Goal: Transaction & Acquisition: Purchase product/service

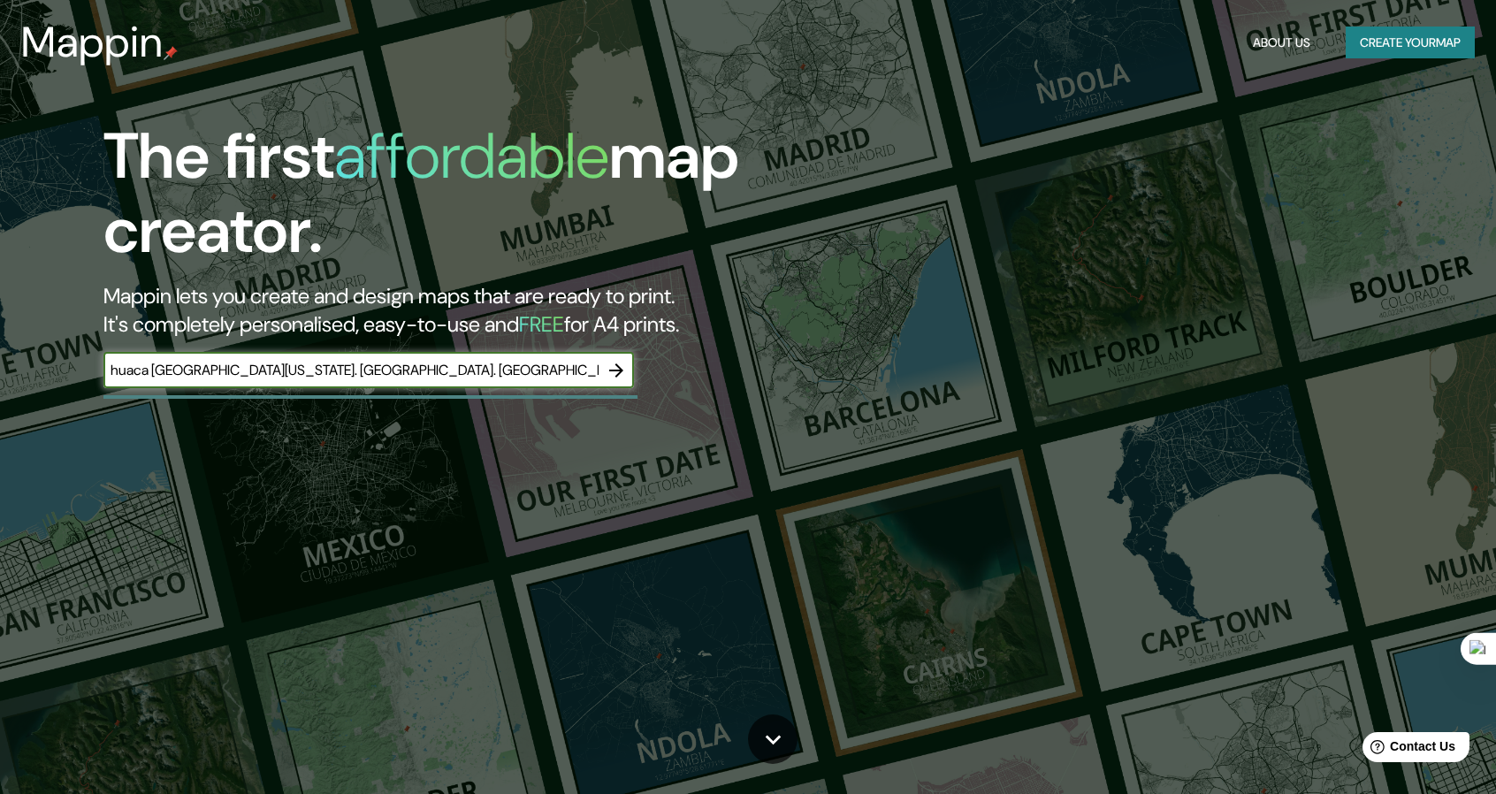
type input "huaca [GEOGRAPHIC_DATA][US_STATE]. [GEOGRAPHIC_DATA]. [GEOGRAPHIC_DATA]"
click at [615, 367] on icon "button" at bounding box center [616, 370] width 21 height 21
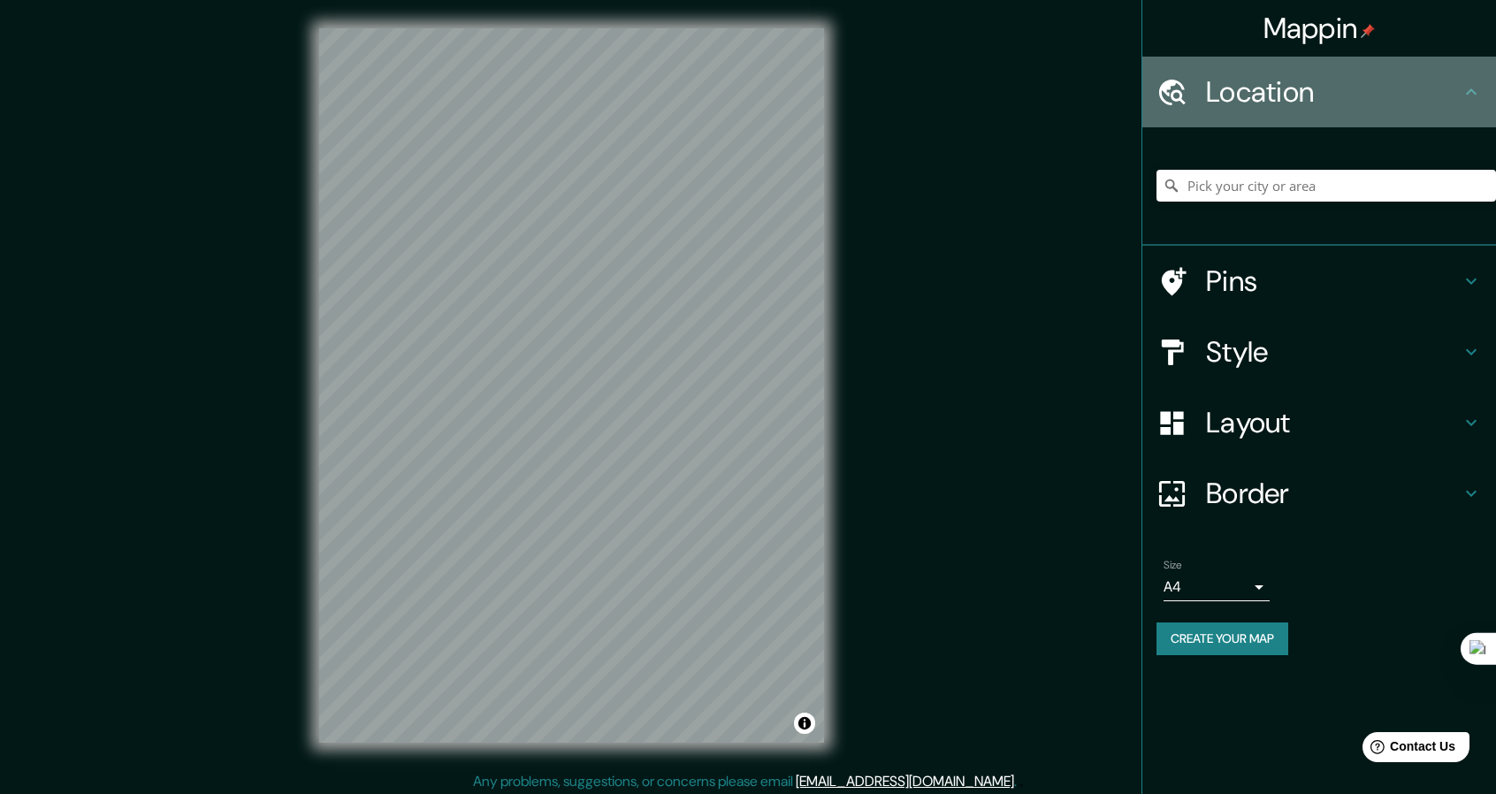
click at [1380, 75] on h4 "Location" at bounding box center [1333, 91] width 255 height 35
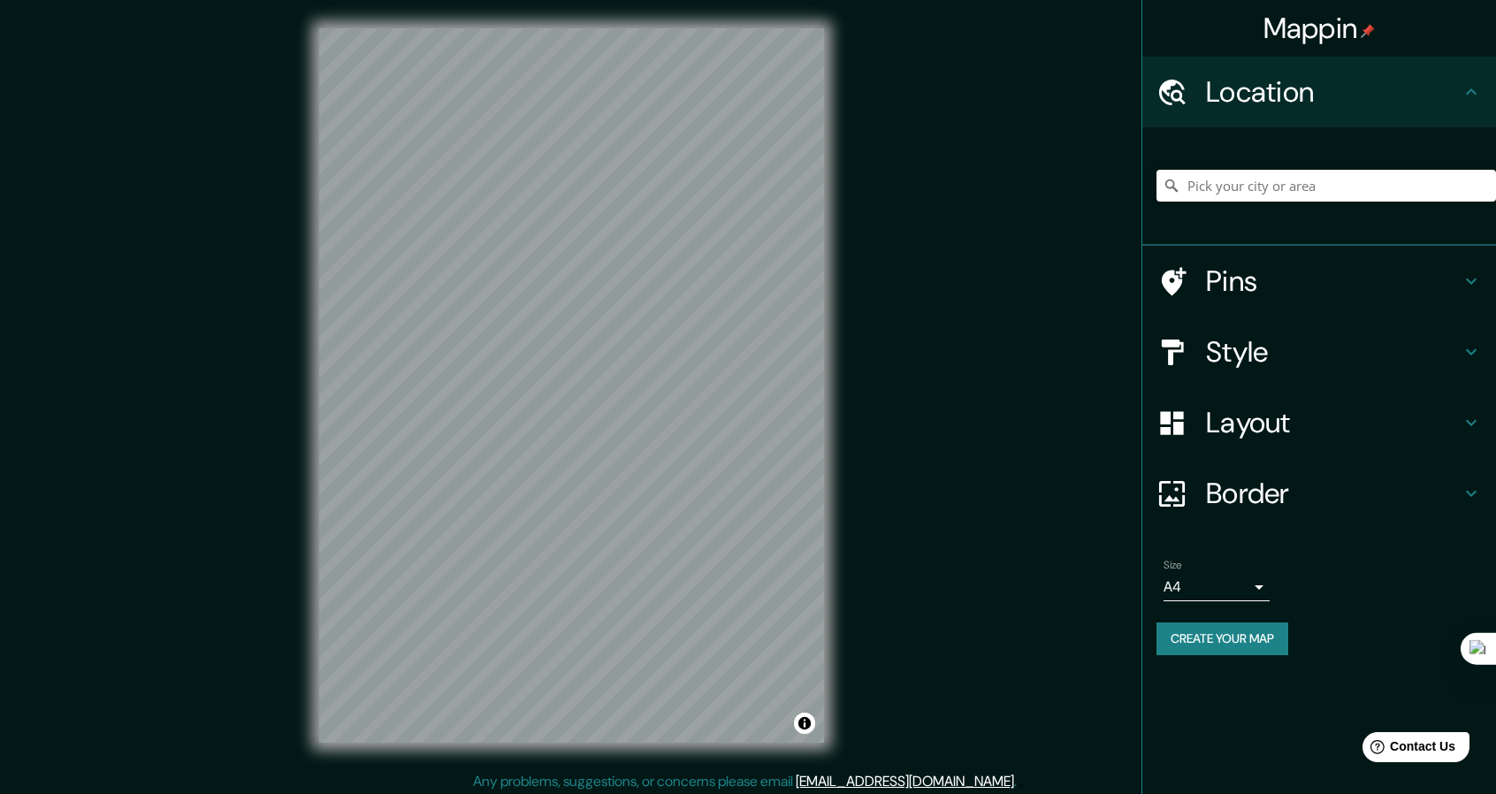
click at [1486, 89] on div "Location" at bounding box center [1319, 92] width 354 height 71
click at [1185, 199] on input "Pick your city or area" at bounding box center [1327, 186] width 340 height 32
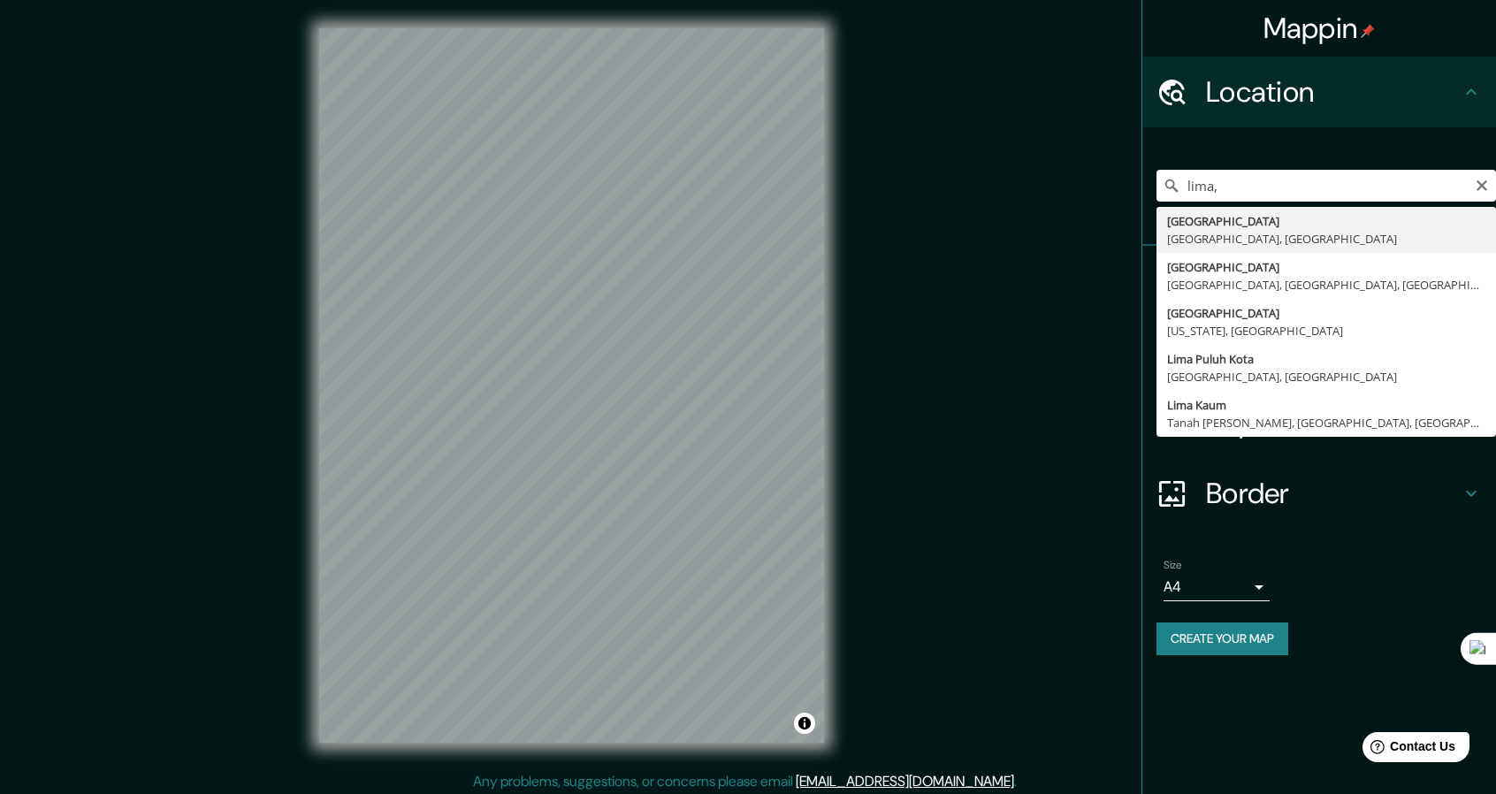
type input "[GEOGRAPHIC_DATA], [GEOGRAPHIC_DATA], [GEOGRAPHIC_DATA]"
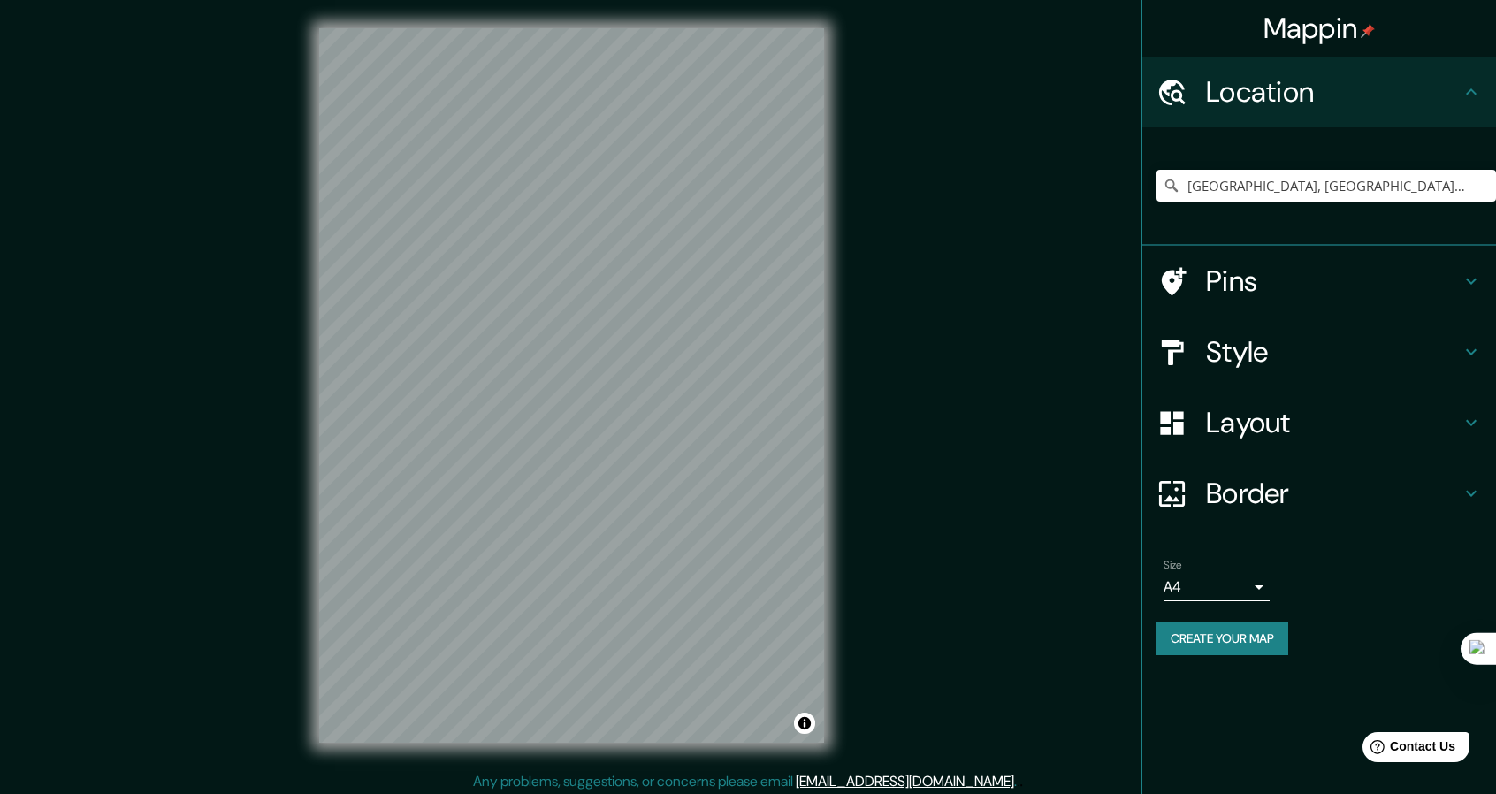
click at [1295, 348] on h4 "Style" at bounding box center [1333, 351] width 255 height 35
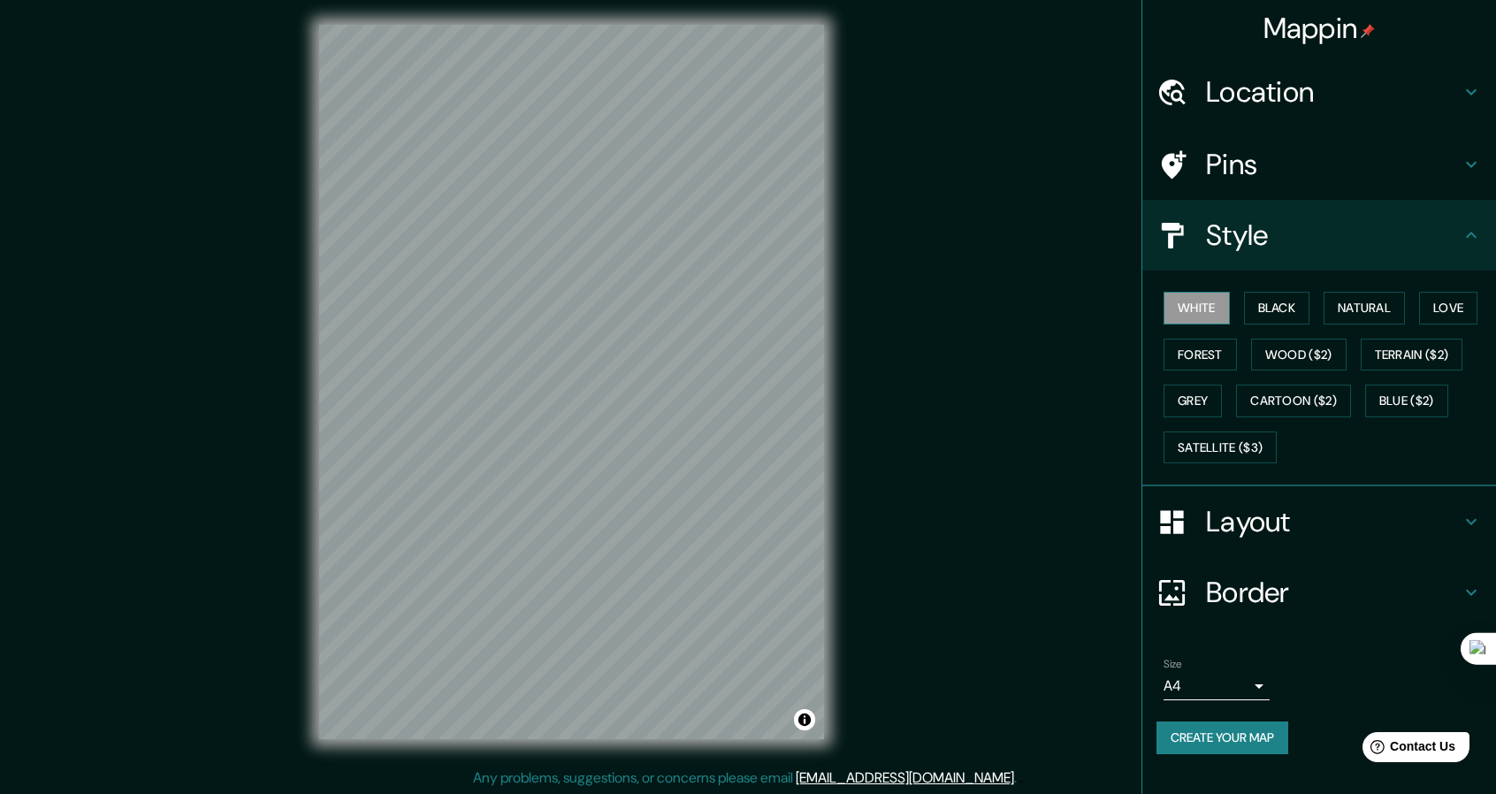
scroll to position [5, 0]
click at [1278, 302] on button "Black" at bounding box center [1277, 308] width 66 height 33
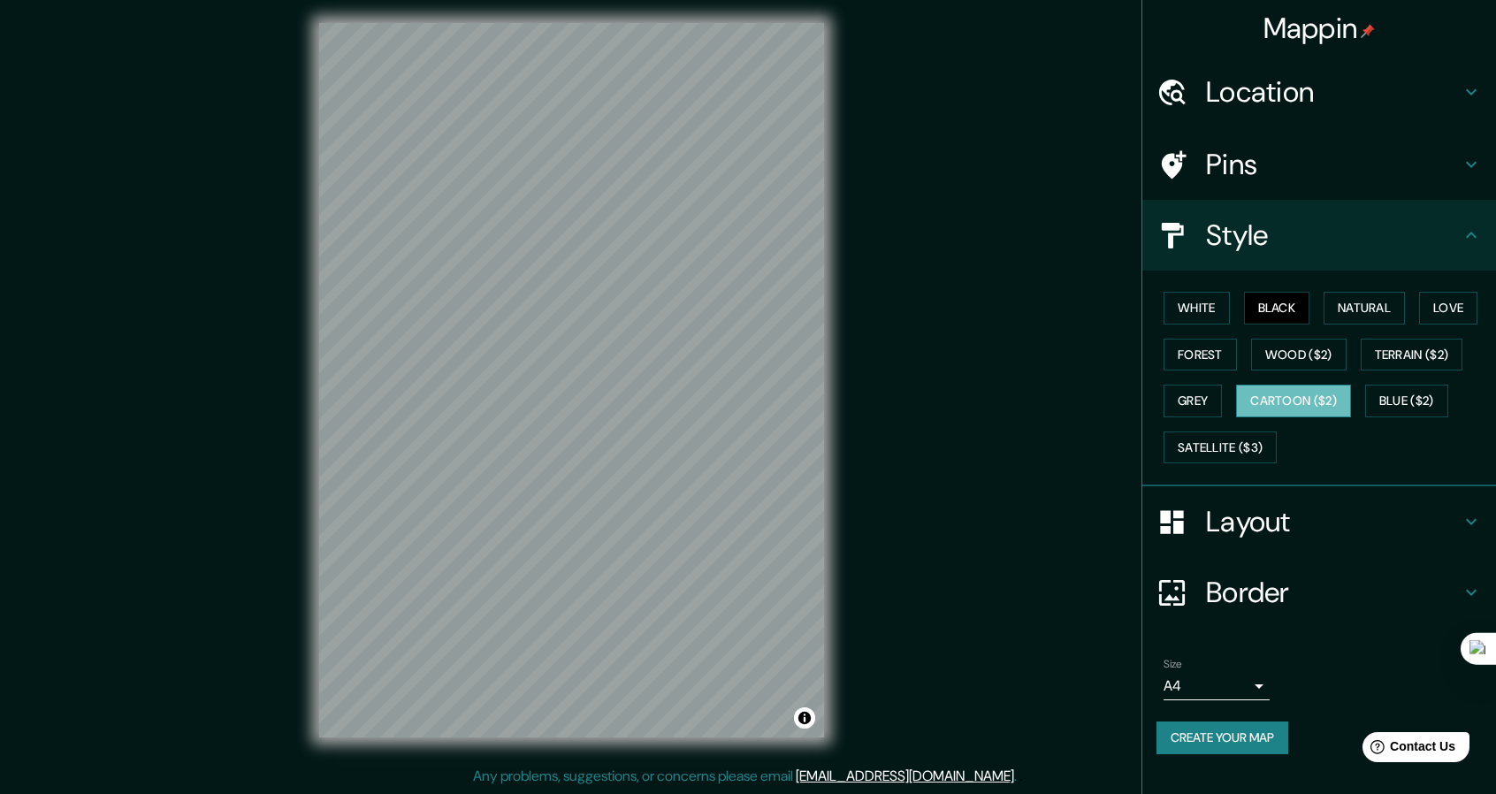
click at [1291, 401] on button "Cartoon ($2)" at bounding box center [1293, 401] width 115 height 33
click at [1210, 351] on button "Forest" at bounding box center [1200, 355] width 73 height 33
click at [1478, 312] on button "Love" at bounding box center [1448, 308] width 58 height 33
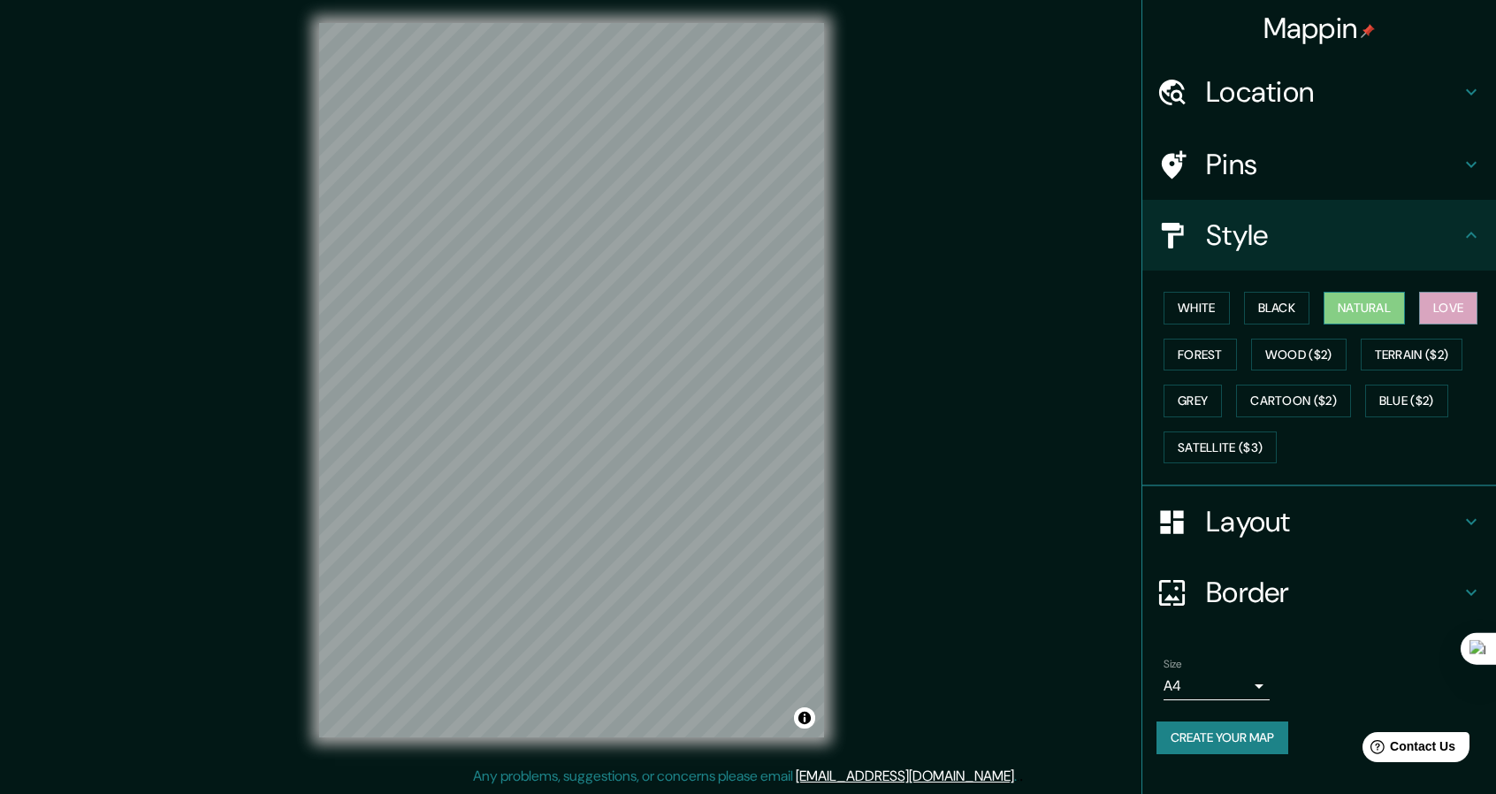
click at [1382, 310] on button "Natural" at bounding box center [1364, 308] width 81 height 33
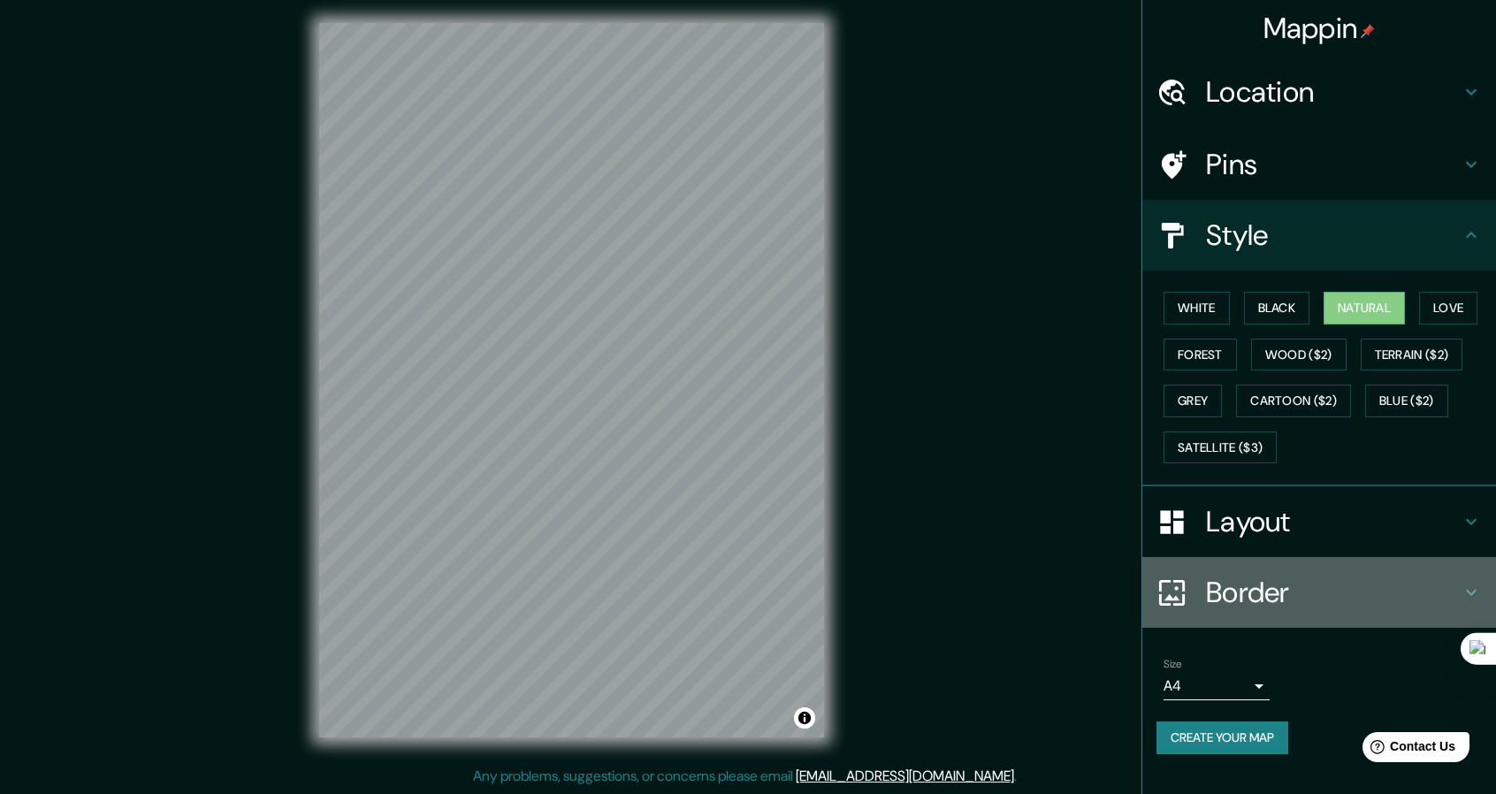
click at [1293, 586] on h4 "Border" at bounding box center [1333, 592] width 255 height 35
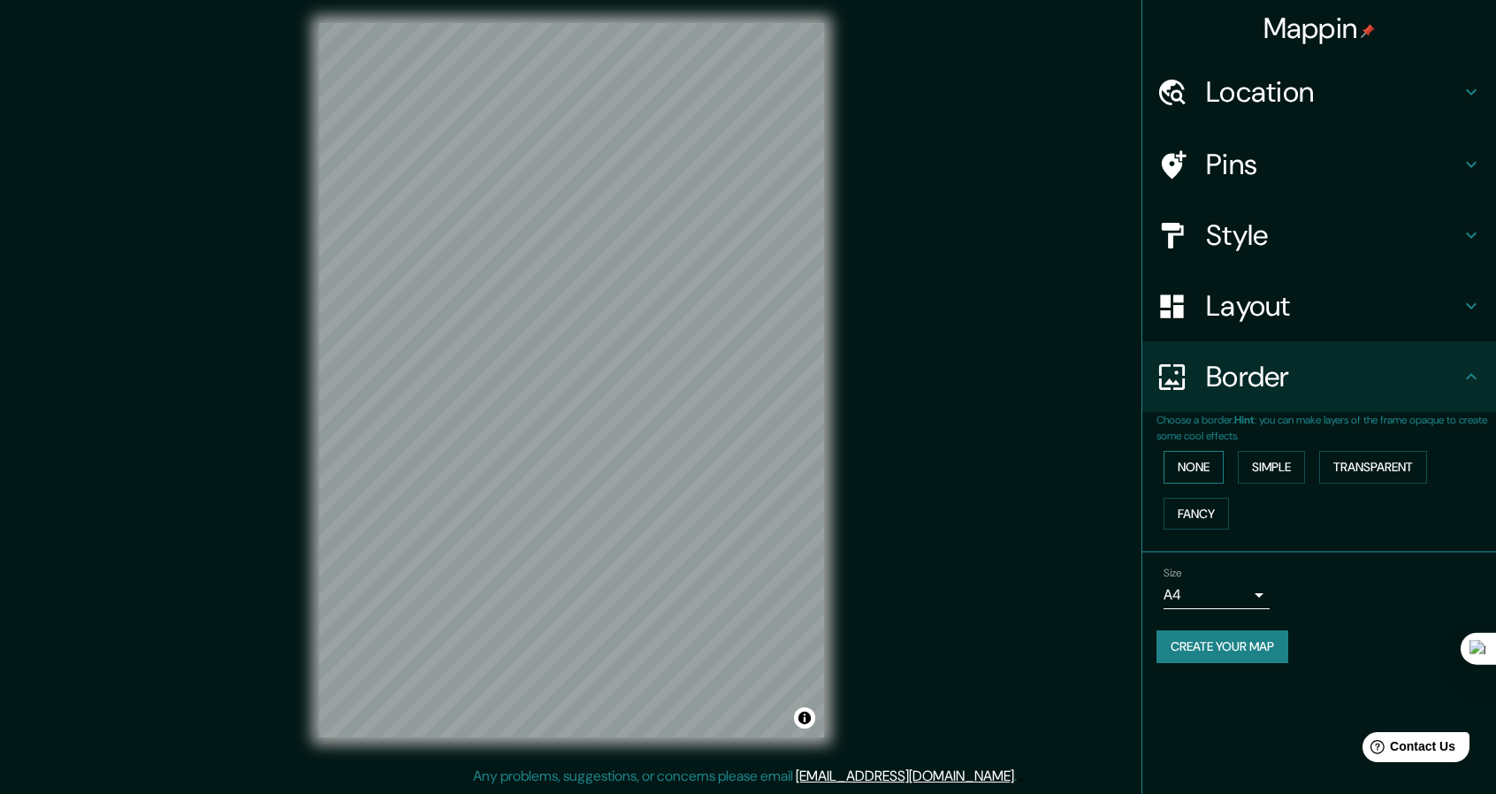
click at [1203, 466] on button "None" at bounding box center [1194, 467] width 60 height 33
click at [1264, 470] on button "Simple" at bounding box center [1271, 467] width 67 height 33
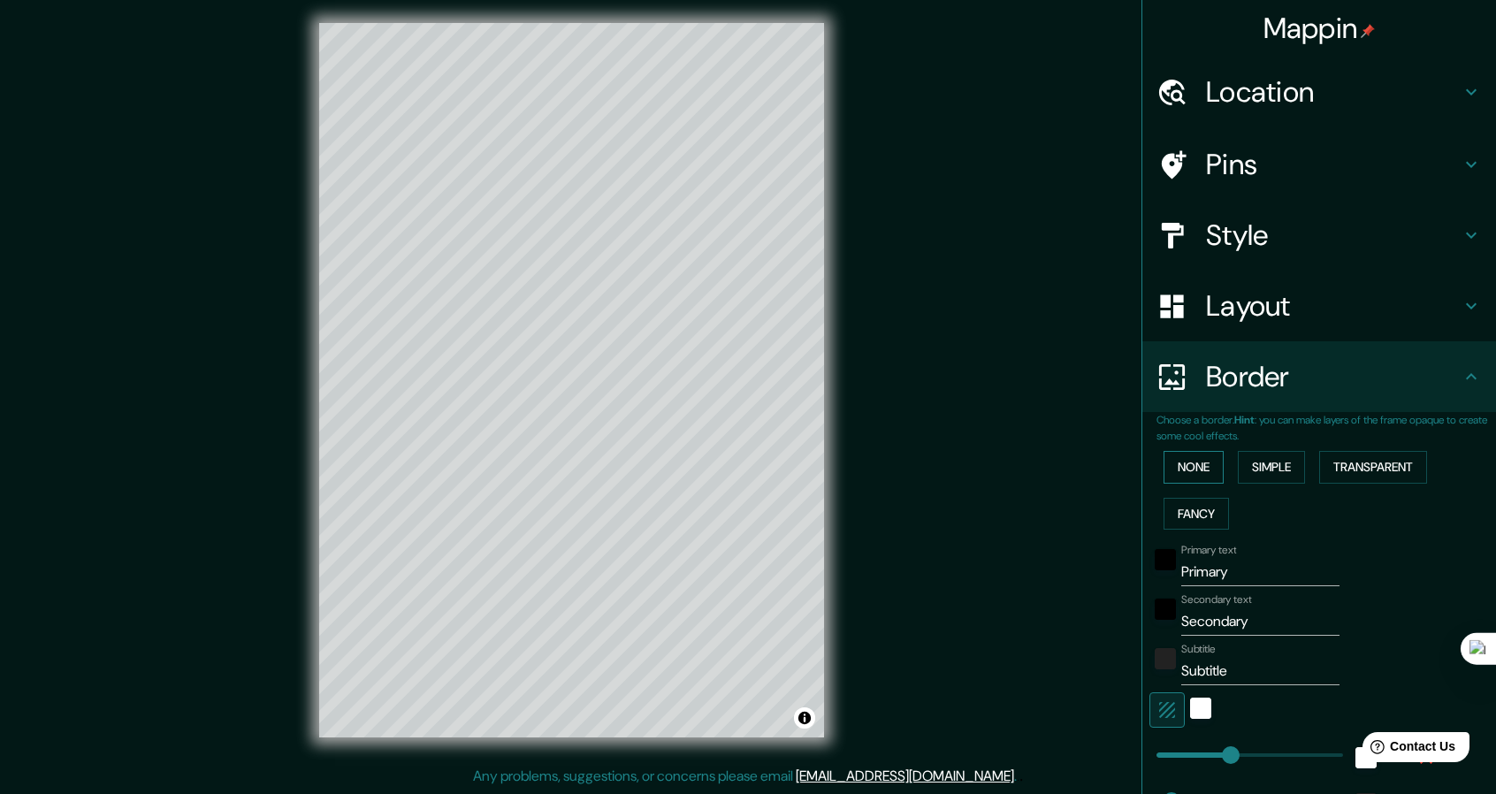
click at [1193, 474] on button "None" at bounding box center [1194, 467] width 60 height 33
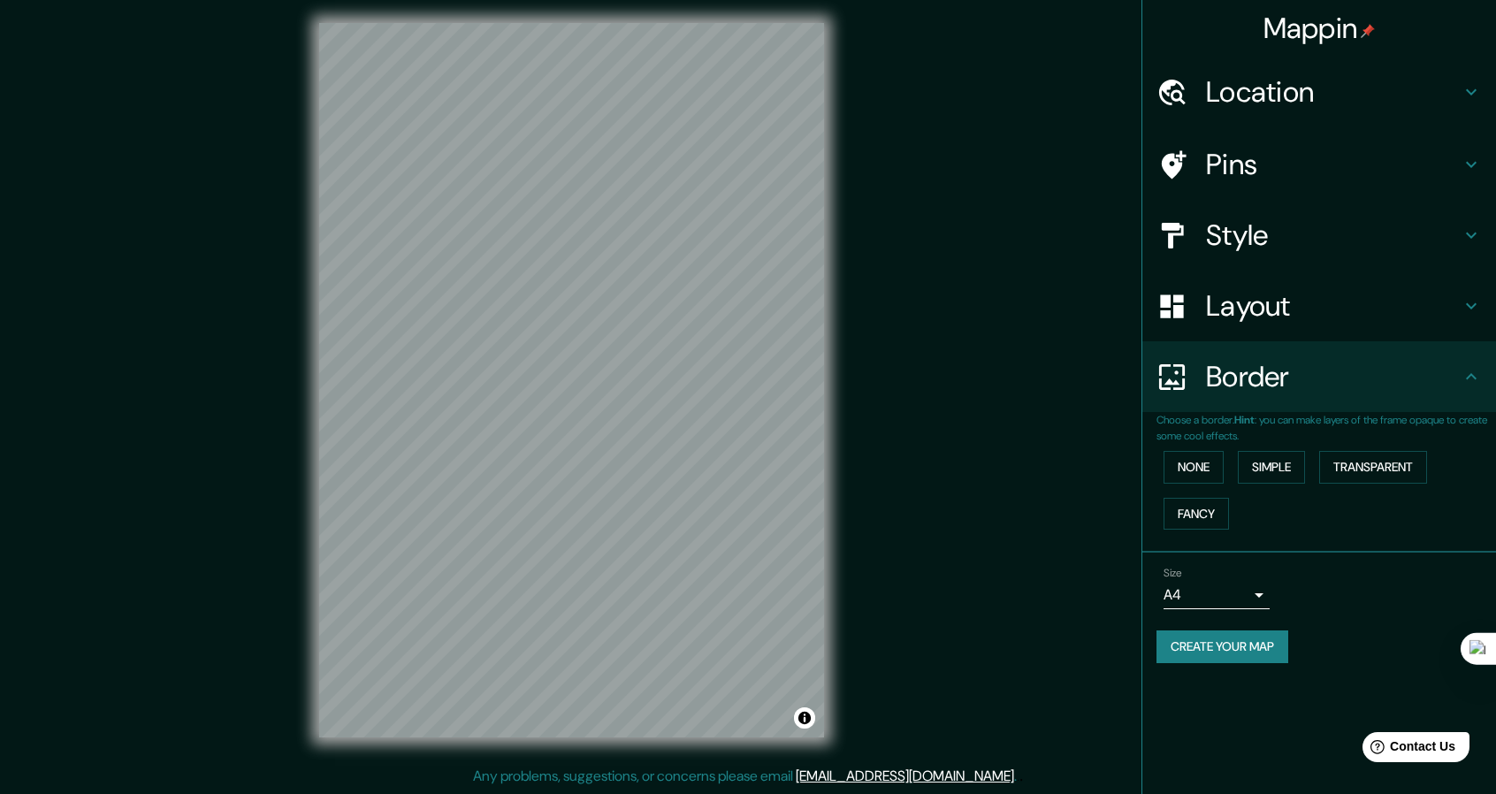
click at [1256, 299] on h4 "Layout" at bounding box center [1333, 305] width 255 height 35
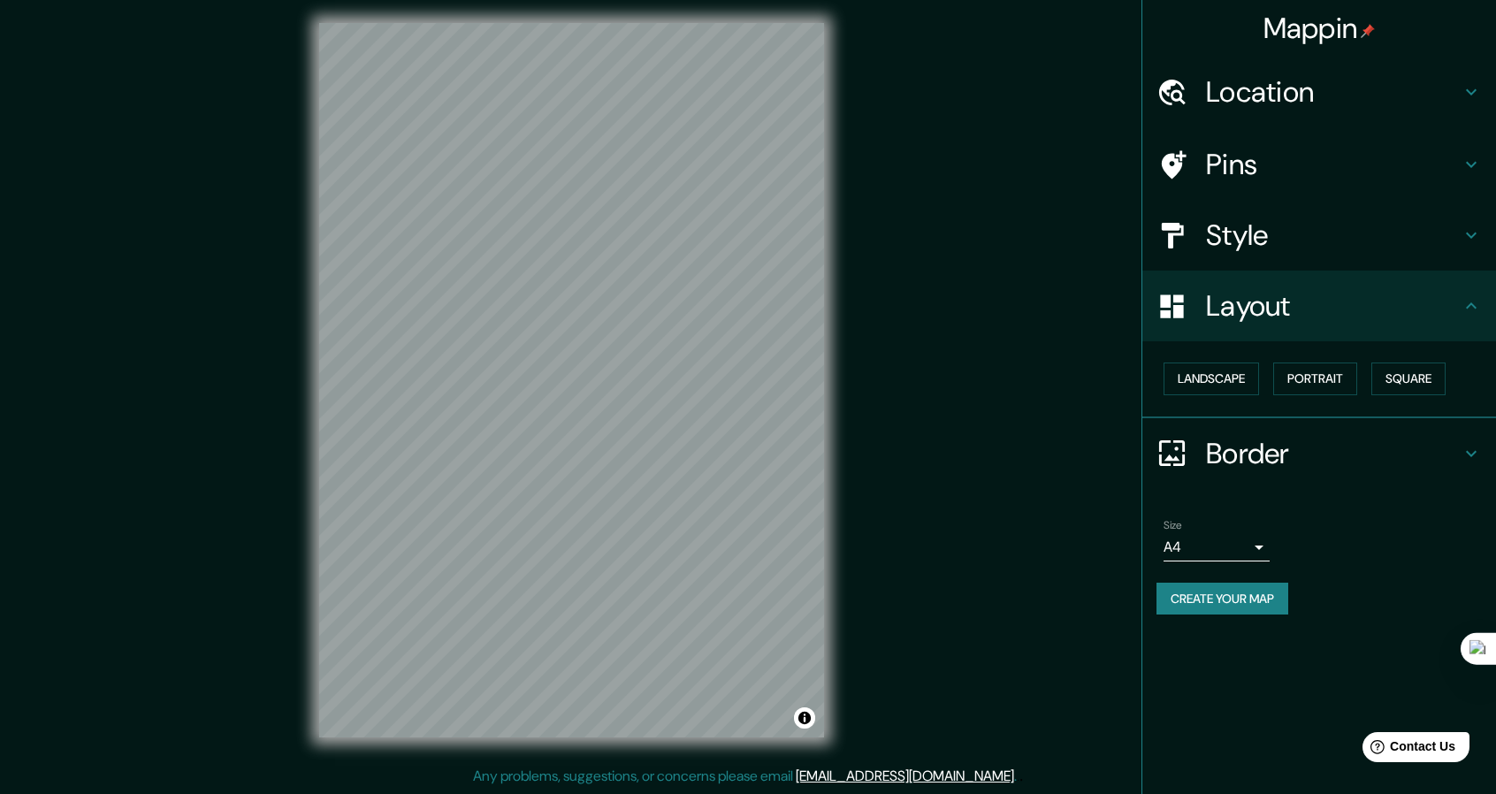
click at [1226, 357] on div "Landscape [GEOGRAPHIC_DATA]" at bounding box center [1327, 378] width 340 height 47
click at [1206, 381] on button "Landscape" at bounding box center [1211, 379] width 95 height 33
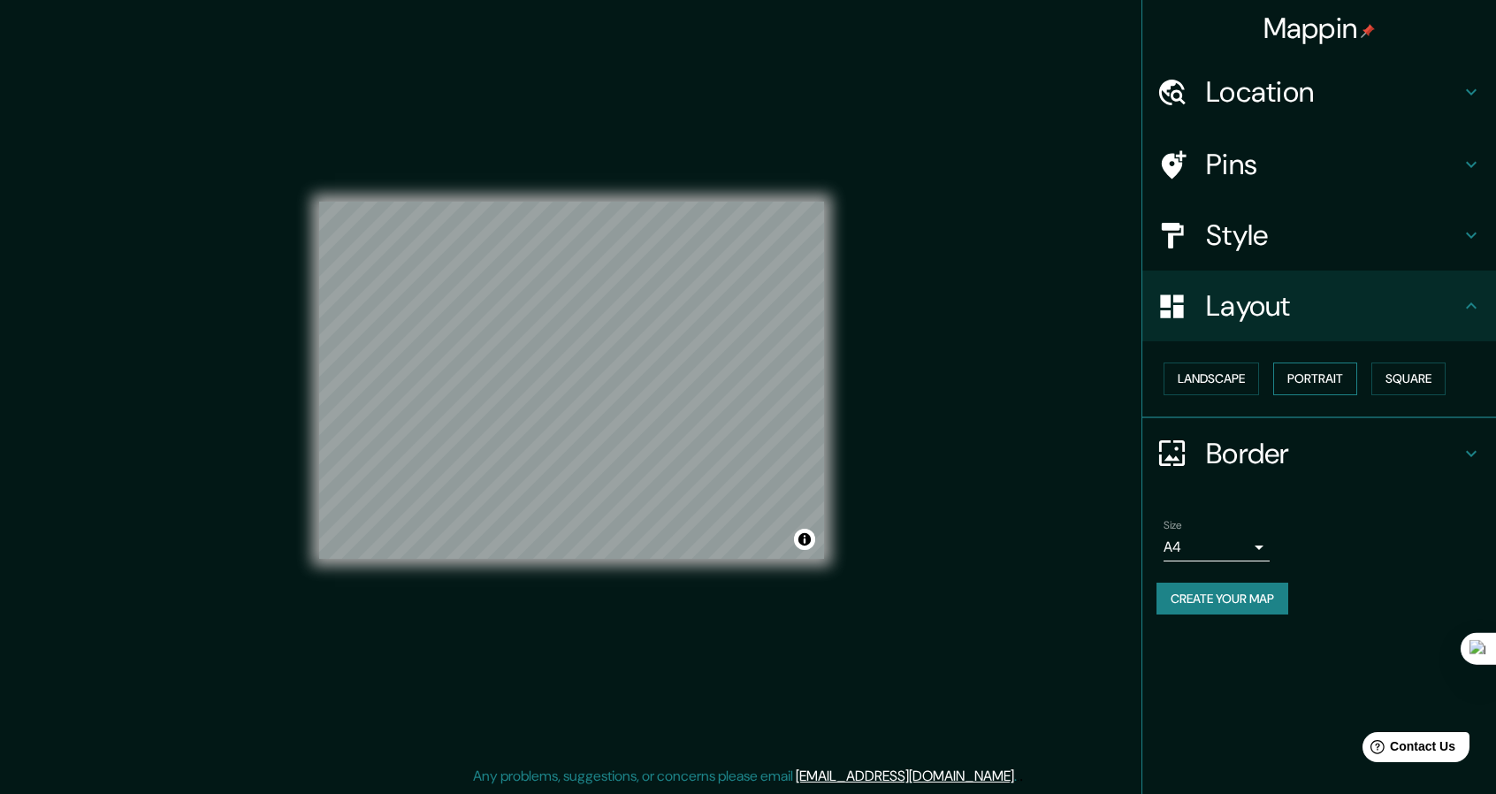
click at [1330, 379] on button "Portrait" at bounding box center [1315, 379] width 84 height 33
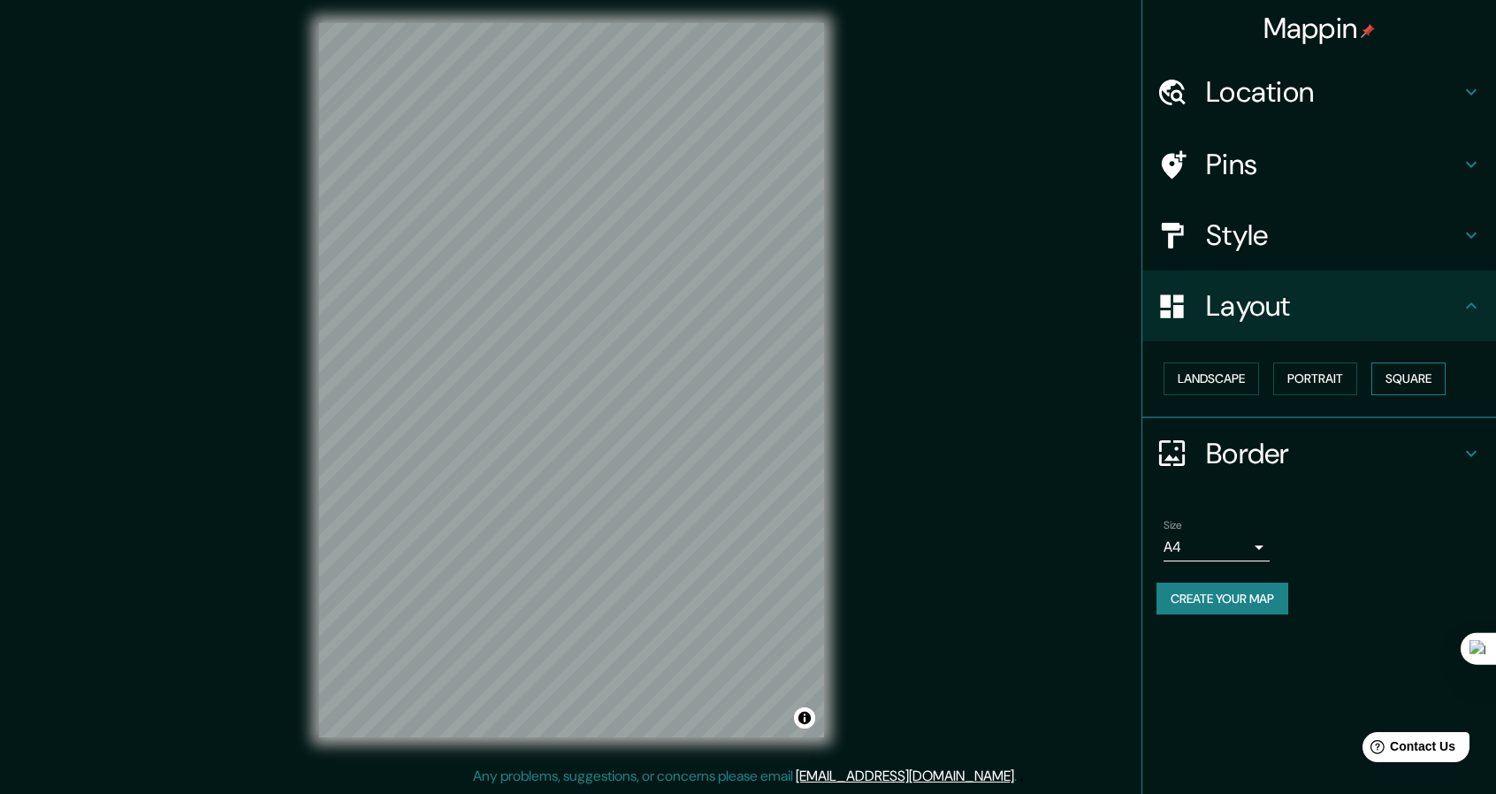
click at [1418, 376] on button "Square" at bounding box center [1408, 379] width 74 height 33
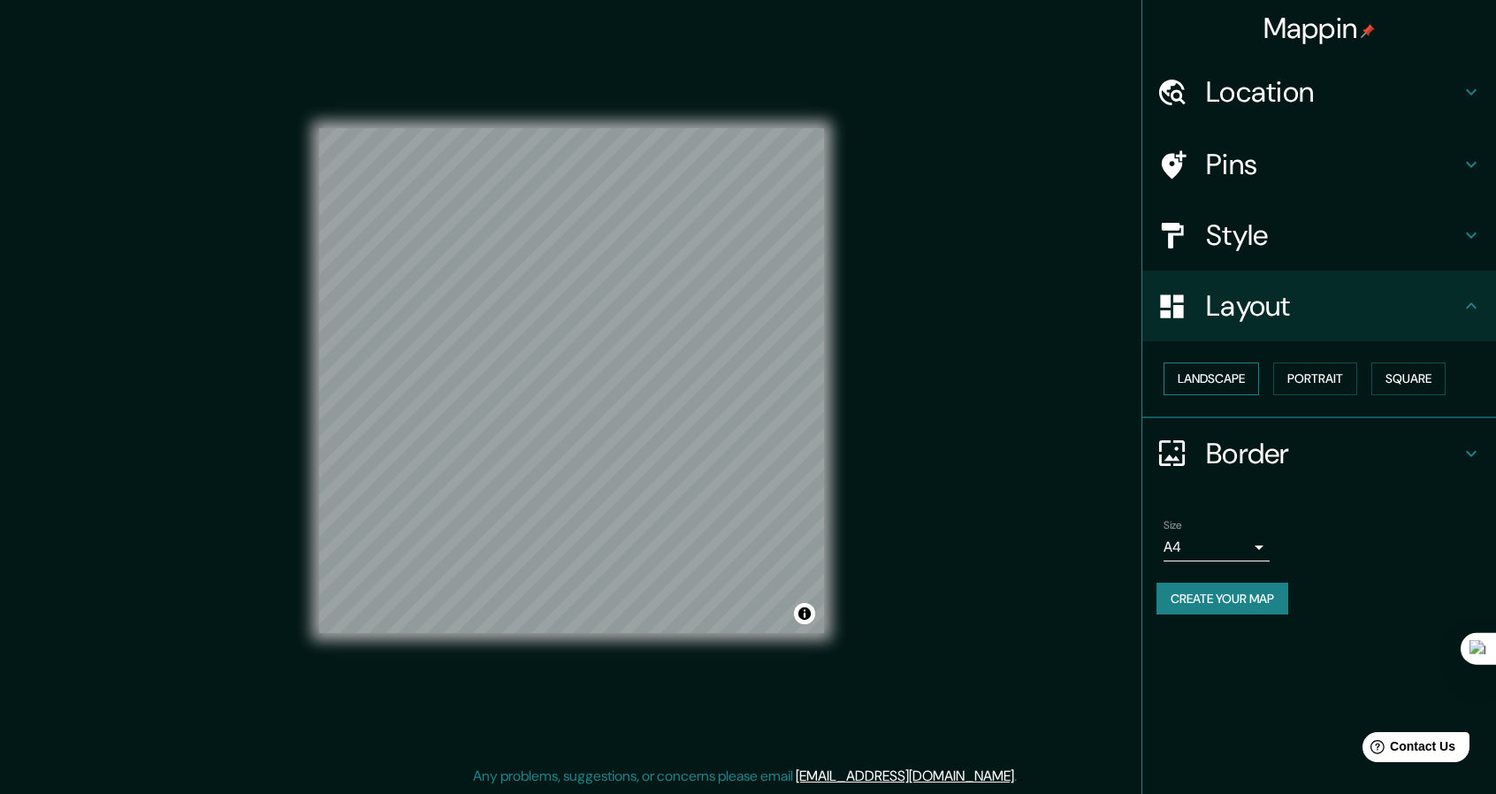
click at [1249, 377] on button "Landscape" at bounding box center [1211, 379] width 95 height 33
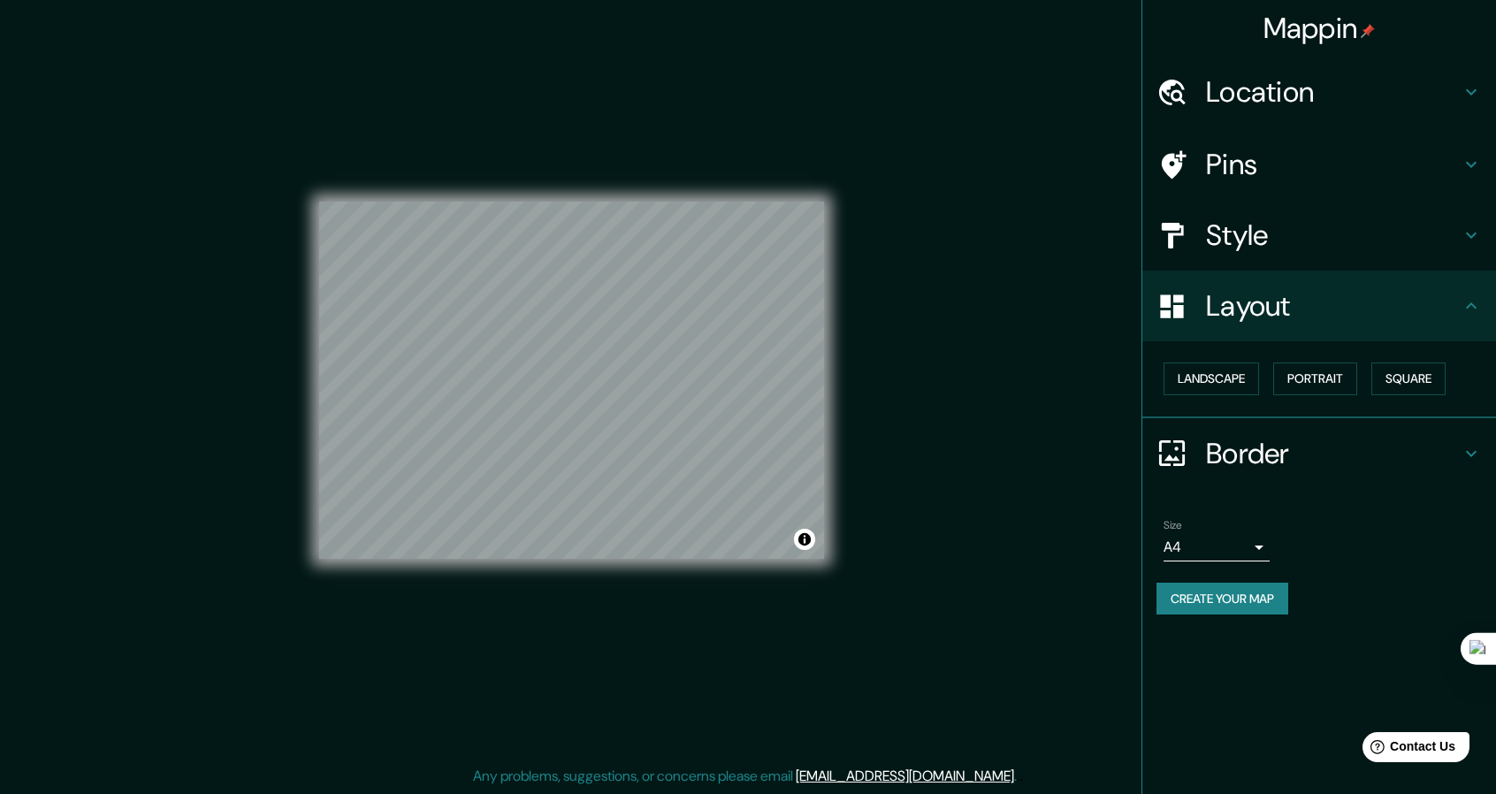
click at [1309, 238] on h4 "Style" at bounding box center [1333, 235] width 255 height 35
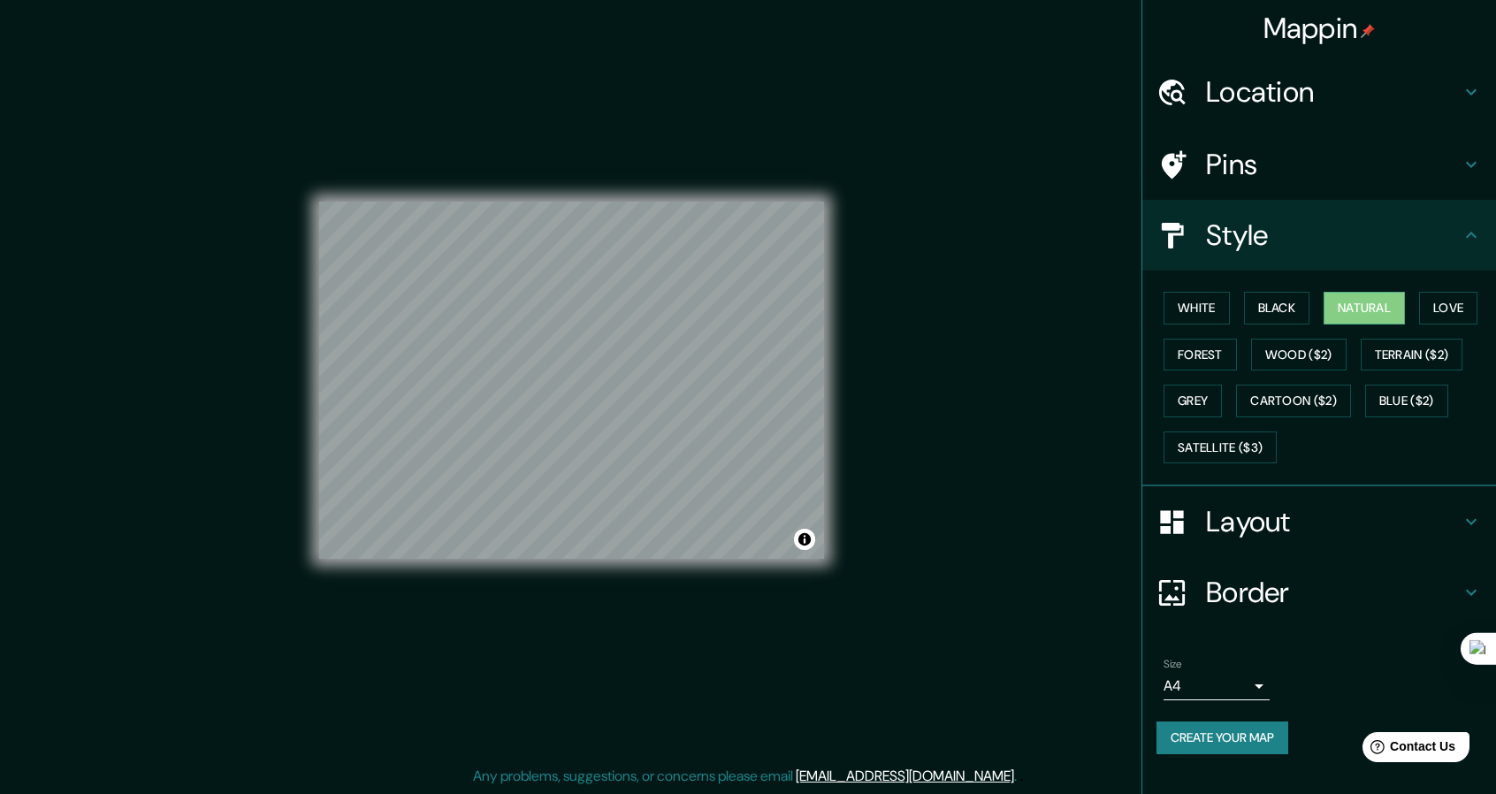
click at [1288, 160] on h4 "Pins" at bounding box center [1333, 164] width 255 height 35
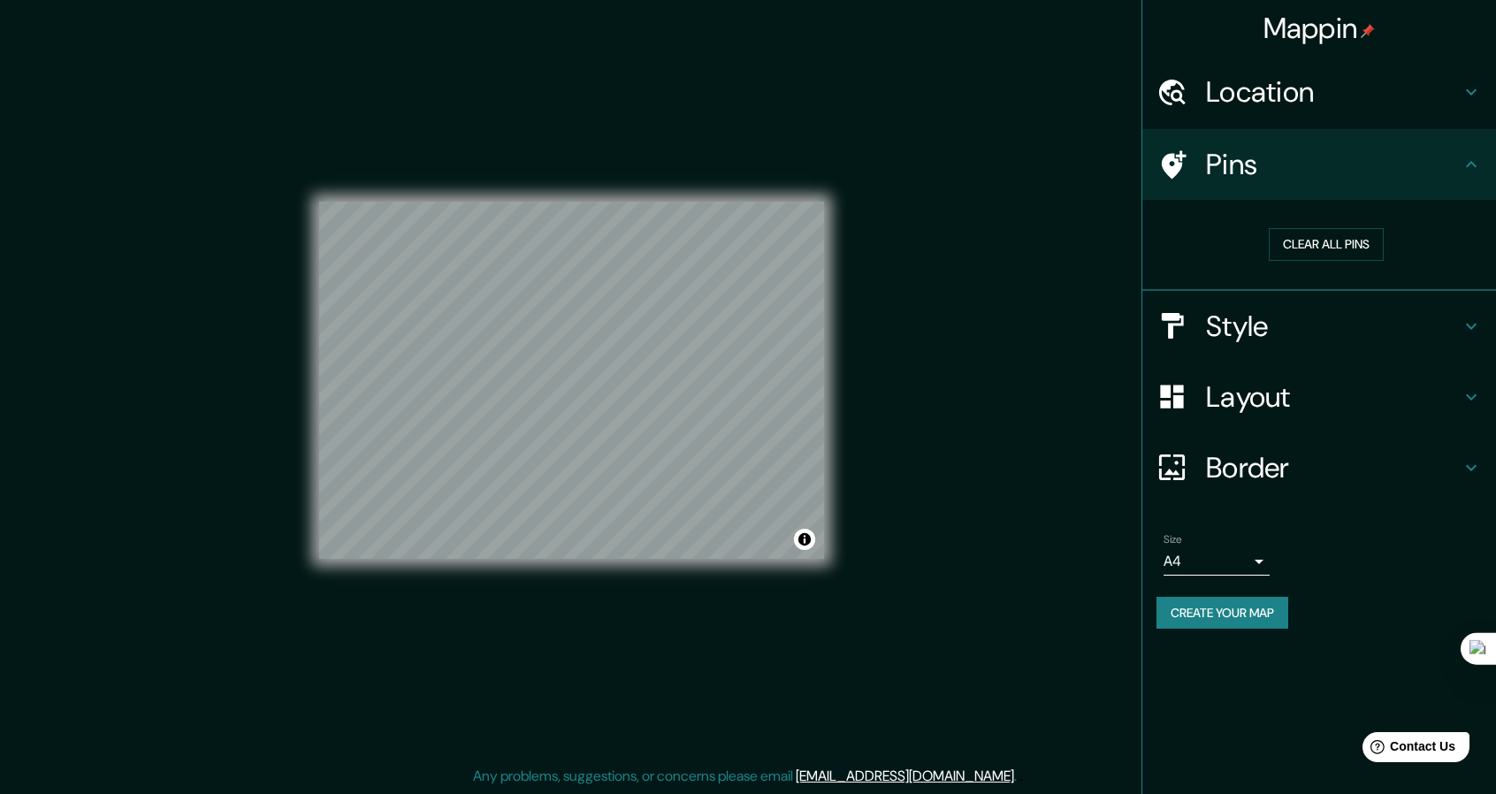
click at [1249, 319] on h4 "Style" at bounding box center [1333, 326] width 255 height 35
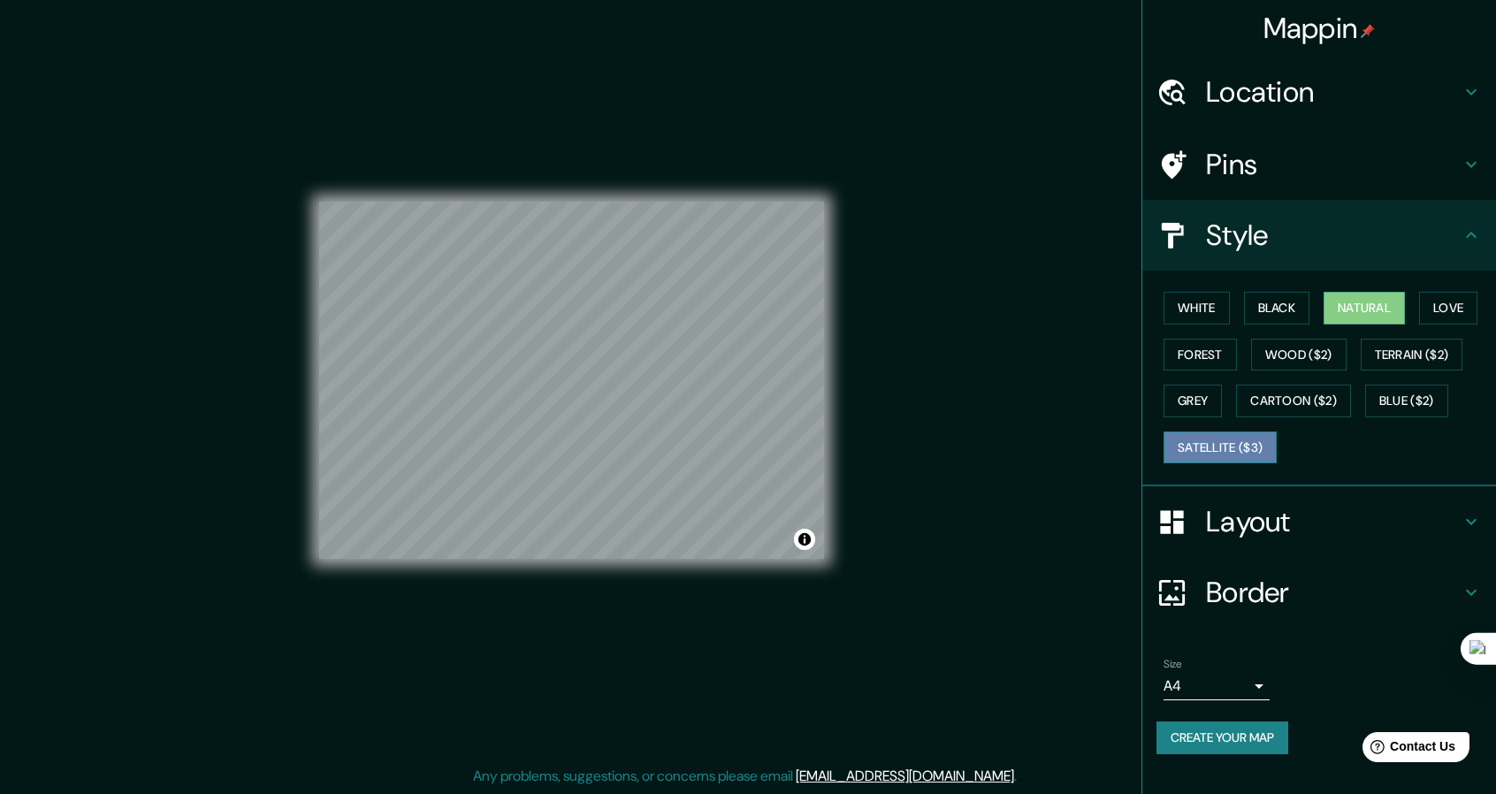
click at [1253, 444] on button "Satellite ($3)" at bounding box center [1220, 448] width 113 height 33
click at [1196, 385] on button "Grey" at bounding box center [1193, 401] width 58 height 33
click at [1203, 324] on div "White Black Natural Love Forest Wood ($2) Terrain ($2) Grey Cartoon ($2) Blue (…" at bounding box center [1327, 378] width 340 height 186
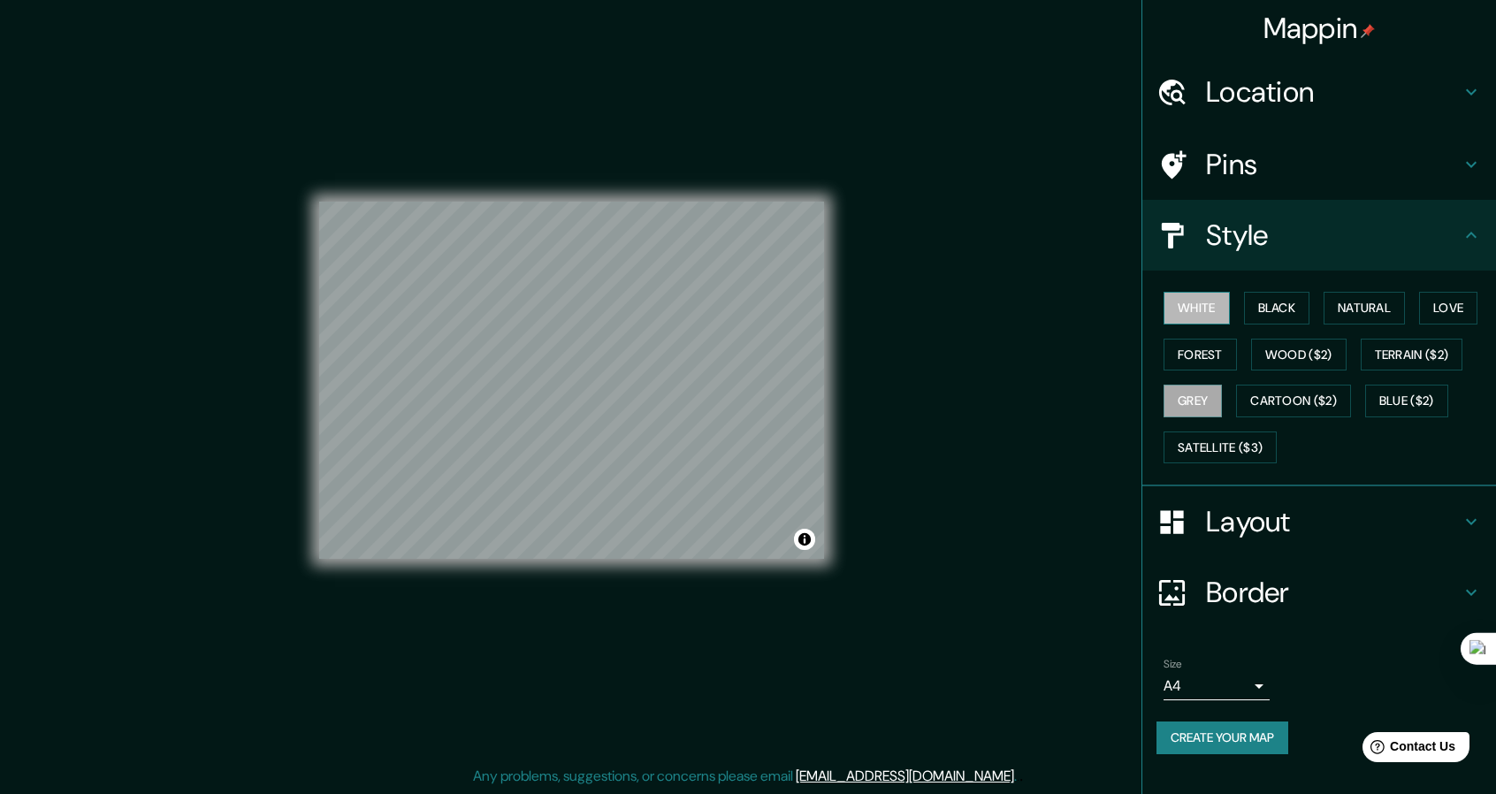
click at [1213, 306] on button "White" at bounding box center [1197, 308] width 66 height 33
click at [1378, 306] on button "Natural" at bounding box center [1364, 308] width 81 height 33
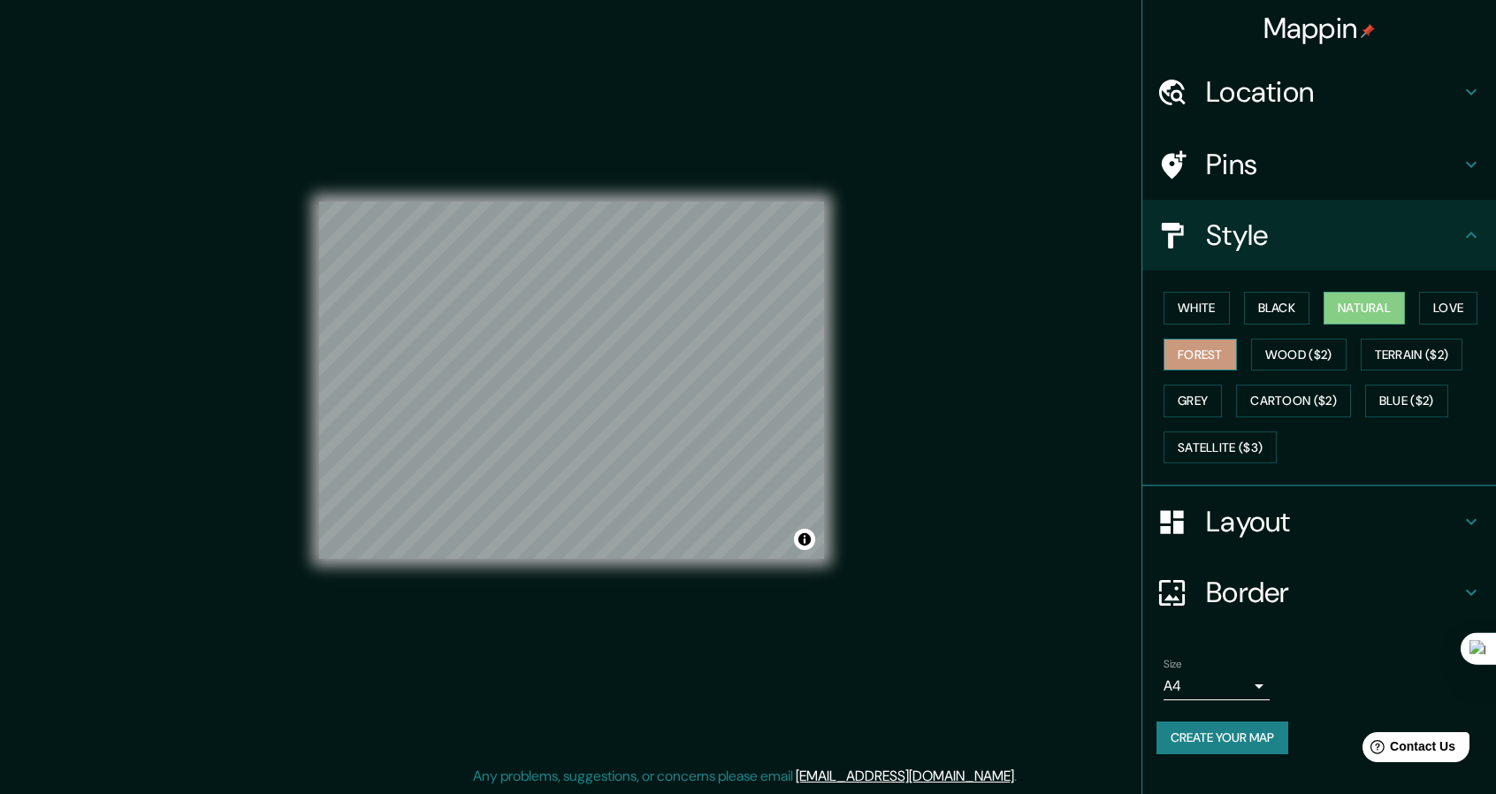
click at [1231, 351] on button "Forest" at bounding box center [1200, 355] width 73 height 33
click at [1360, 308] on button "Natural" at bounding box center [1364, 308] width 81 height 33
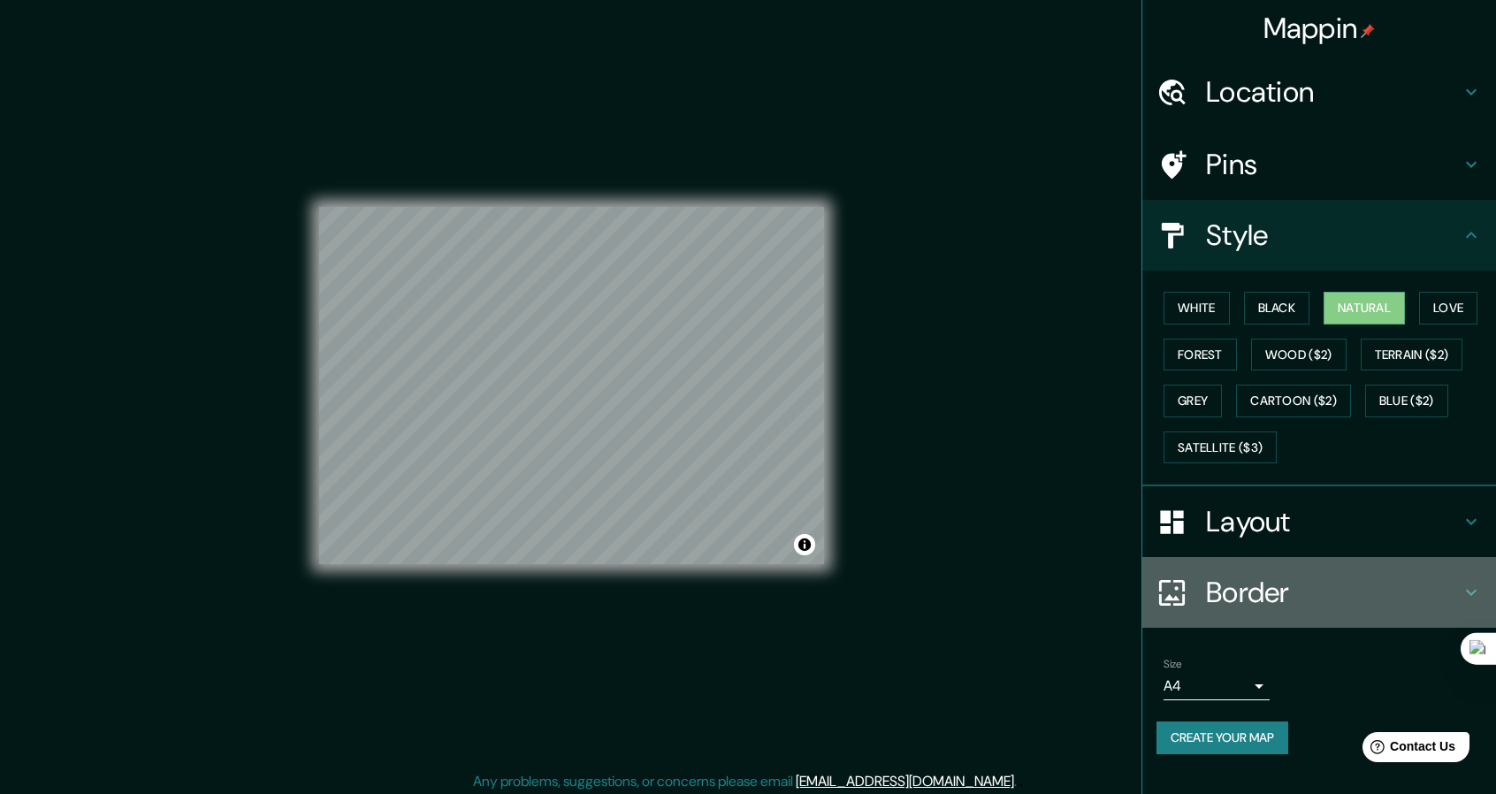
click at [1271, 587] on h4 "Border" at bounding box center [1333, 592] width 255 height 35
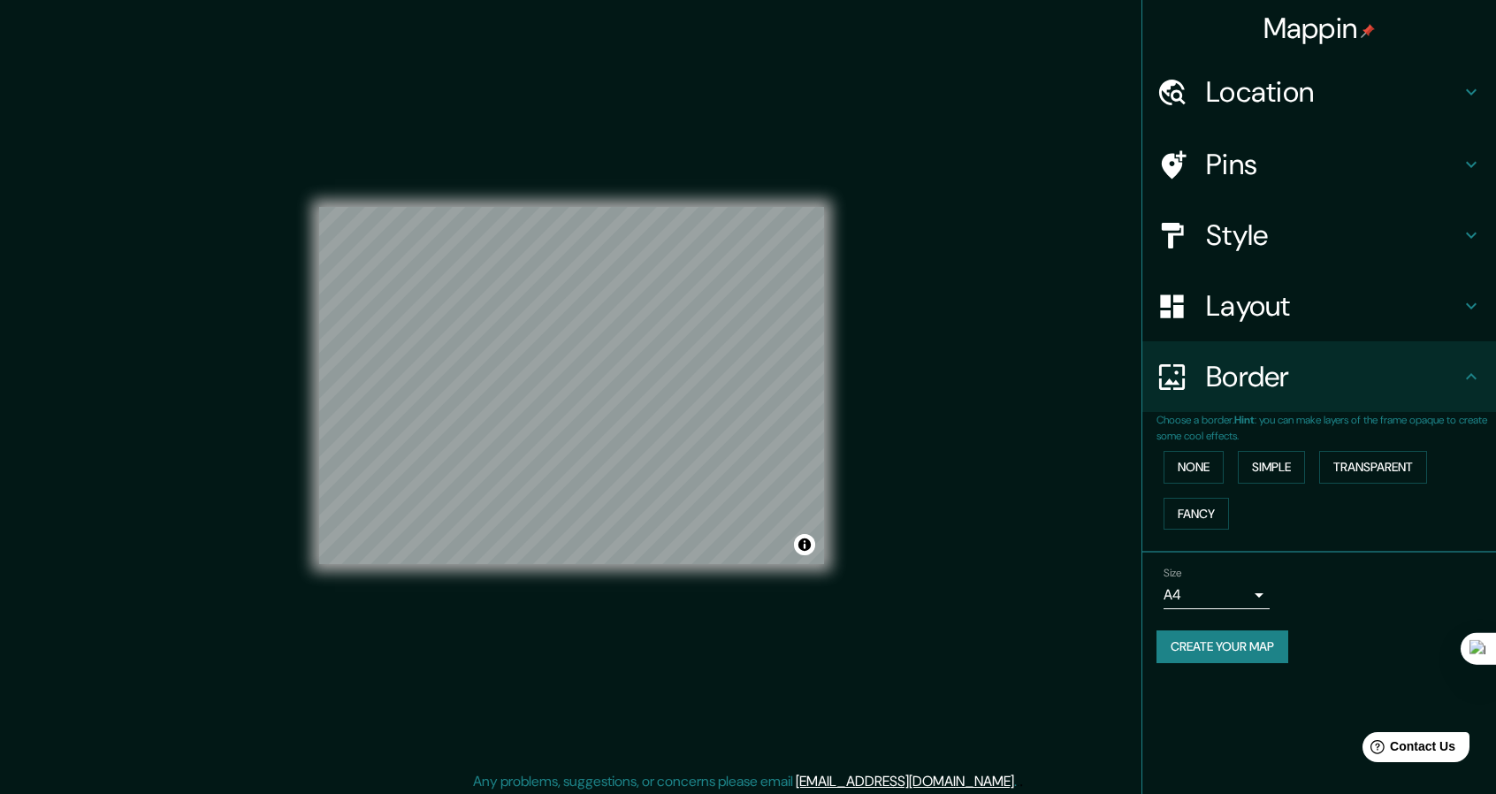
click at [1284, 309] on h4 "Layout" at bounding box center [1333, 305] width 255 height 35
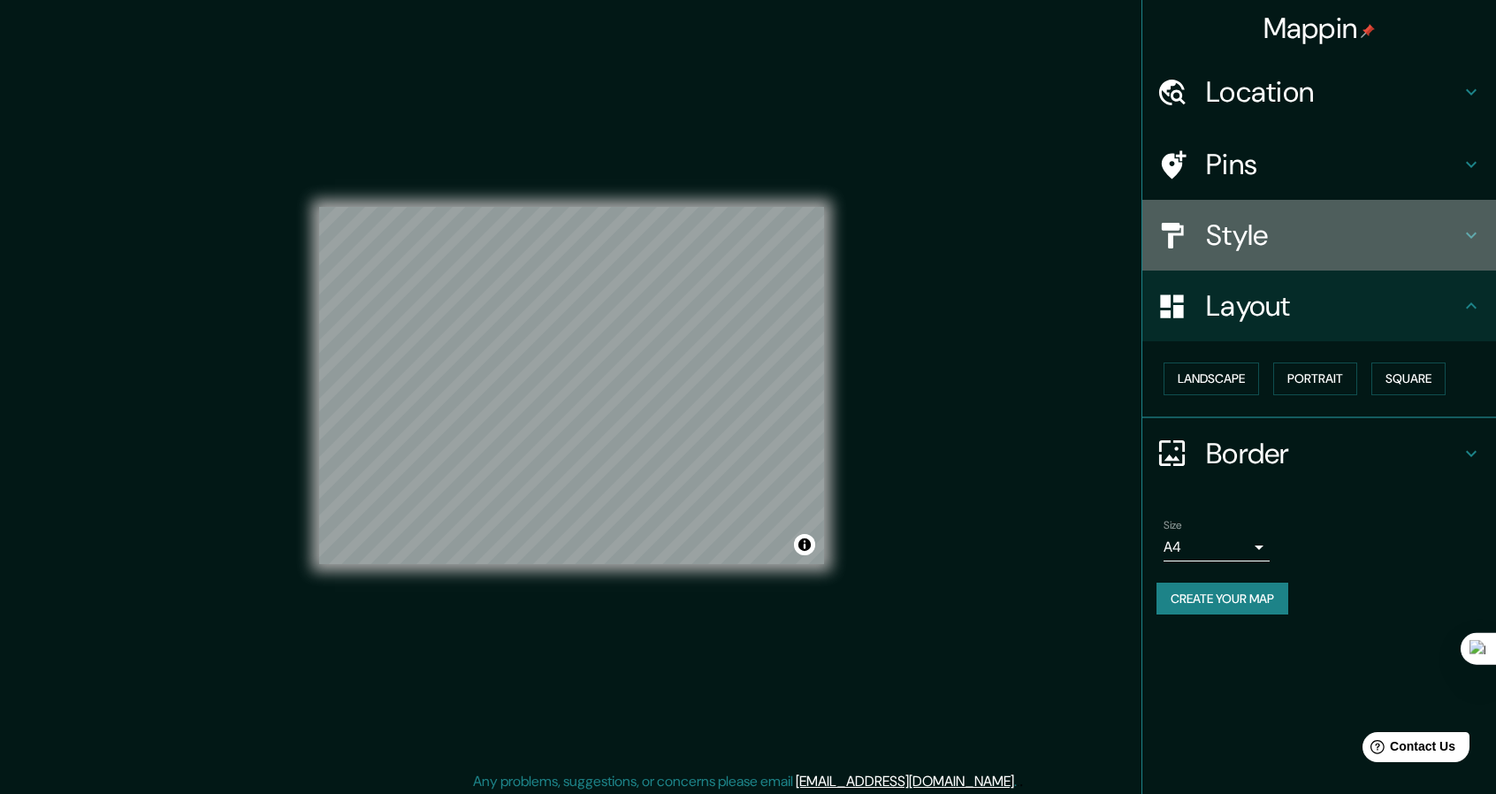
click at [1272, 240] on h4 "Style" at bounding box center [1333, 235] width 255 height 35
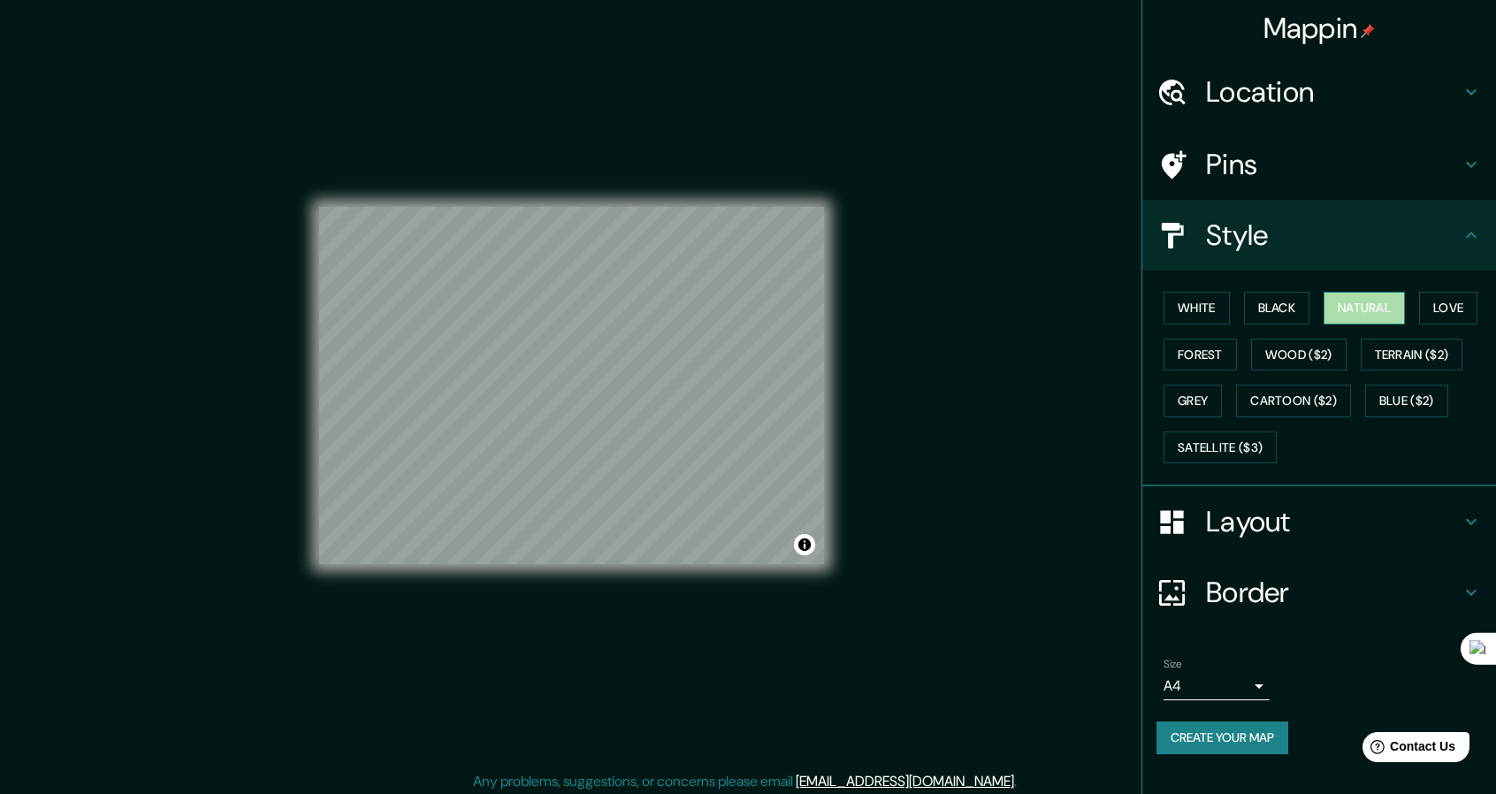
click at [1363, 305] on button "Natural" at bounding box center [1364, 308] width 81 height 33
click at [1289, 153] on h4 "Pins" at bounding box center [1333, 164] width 255 height 35
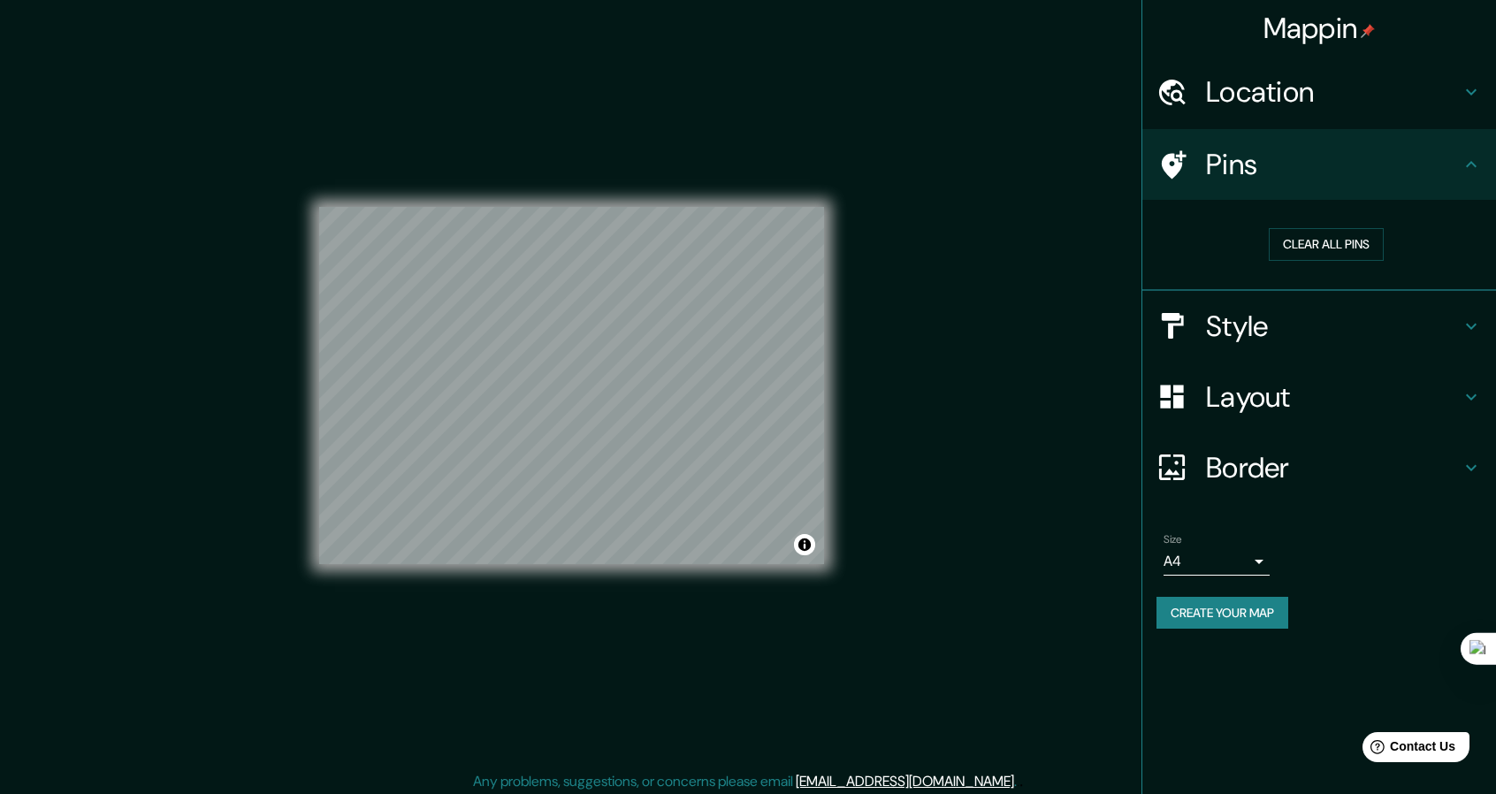
click at [1336, 88] on h4 "Location" at bounding box center [1333, 91] width 255 height 35
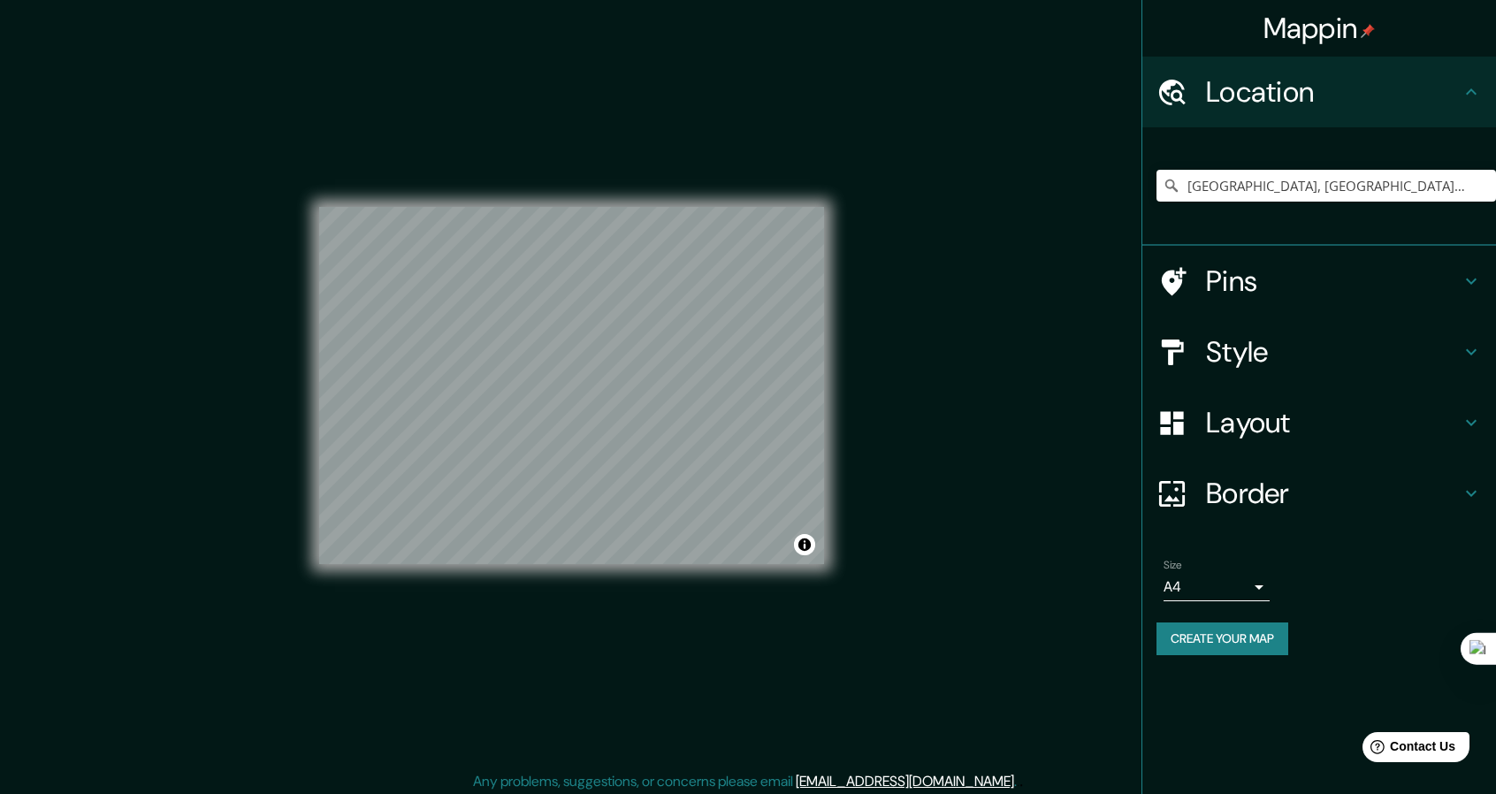
click at [1336, 88] on h4 "Location" at bounding box center [1333, 91] width 255 height 35
click at [1253, 627] on button "Create your map" at bounding box center [1223, 638] width 132 height 33
click at [1273, 360] on h4 "Style" at bounding box center [1333, 351] width 255 height 35
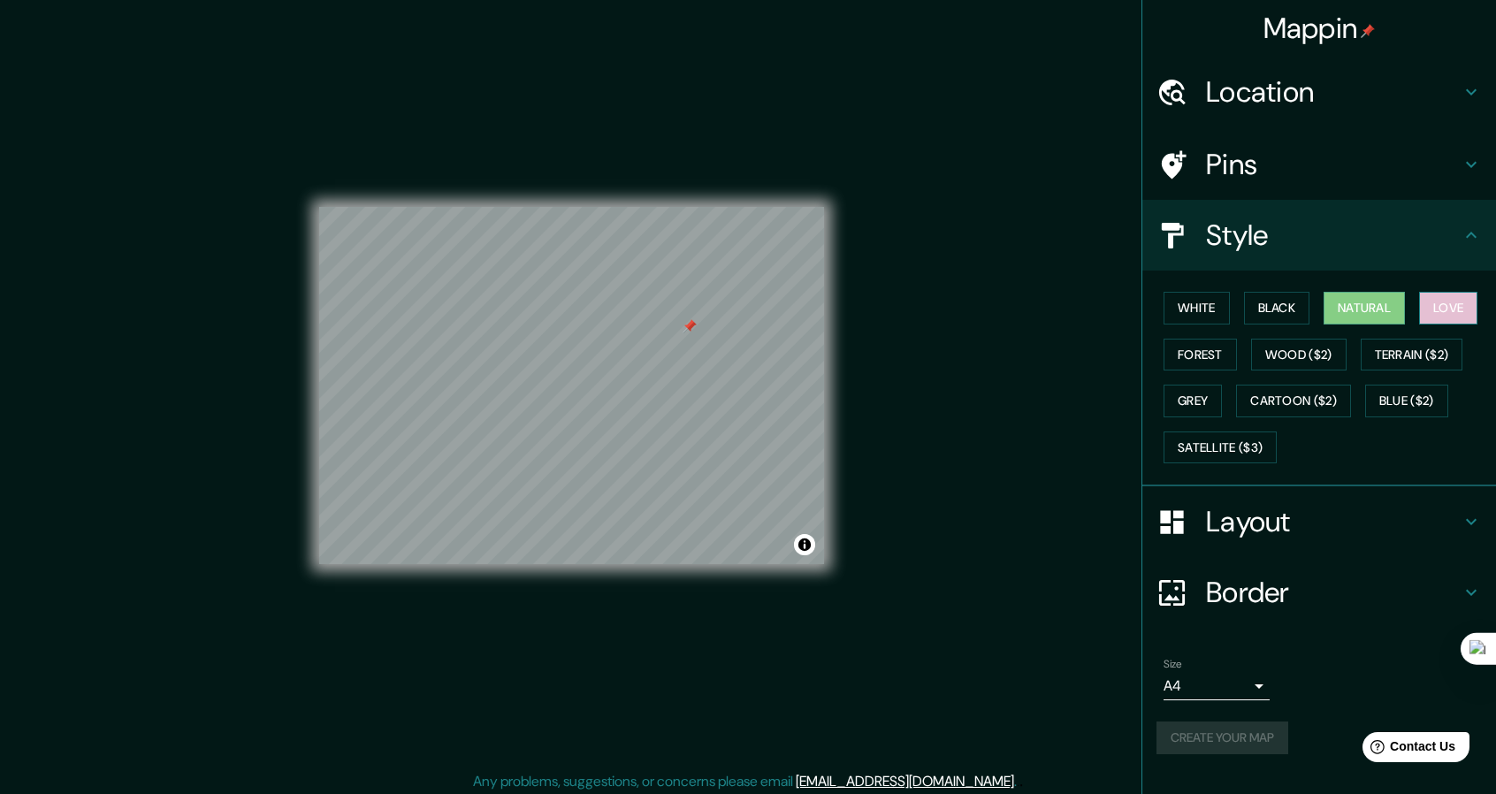
click at [1460, 298] on button "Love" at bounding box center [1448, 308] width 58 height 33
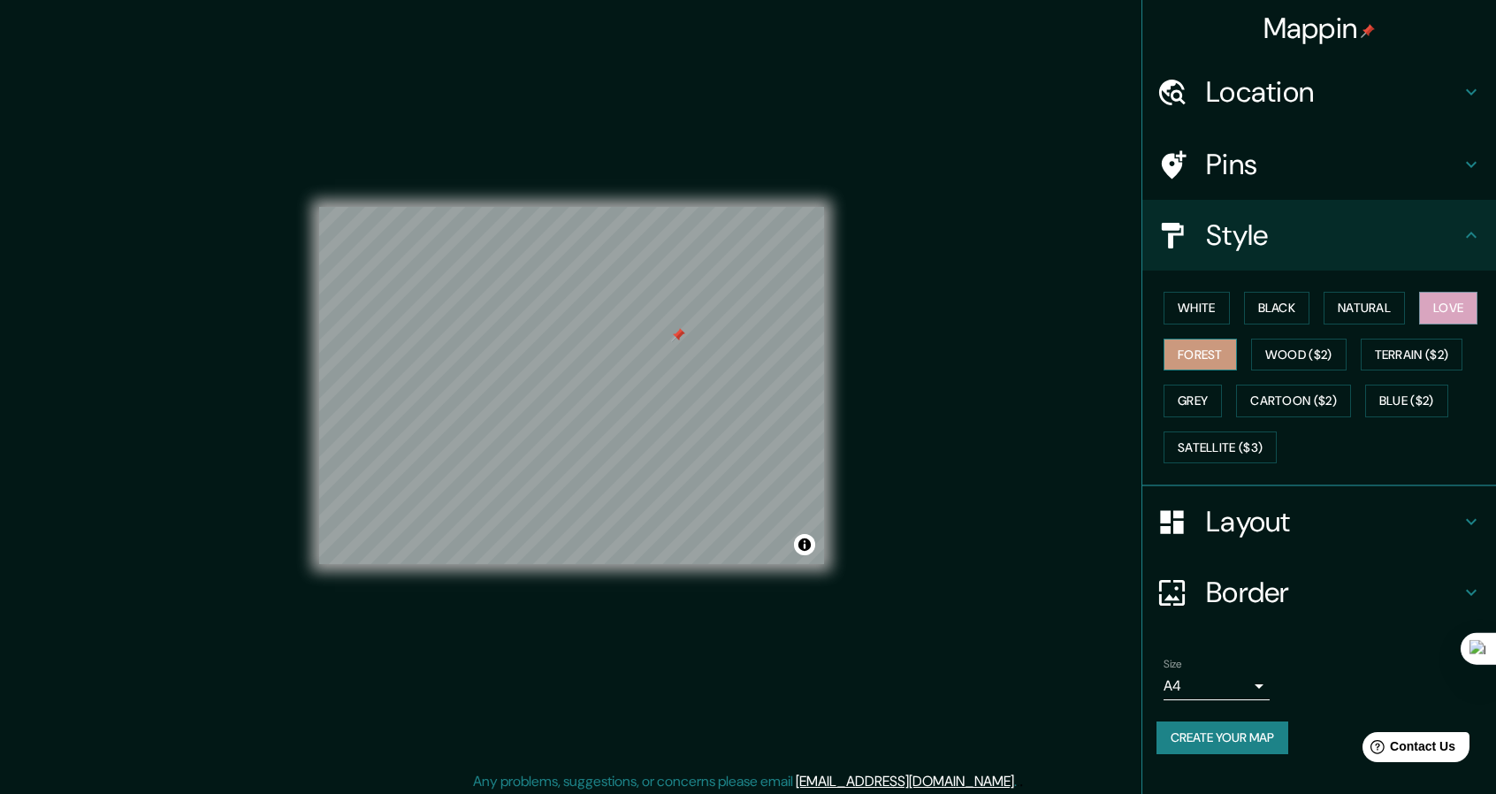
click at [1220, 355] on button "Forest" at bounding box center [1200, 355] width 73 height 33
click at [1293, 353] on button "Wood ($2)" at bounding box center [1298, 355] width 95 height 33
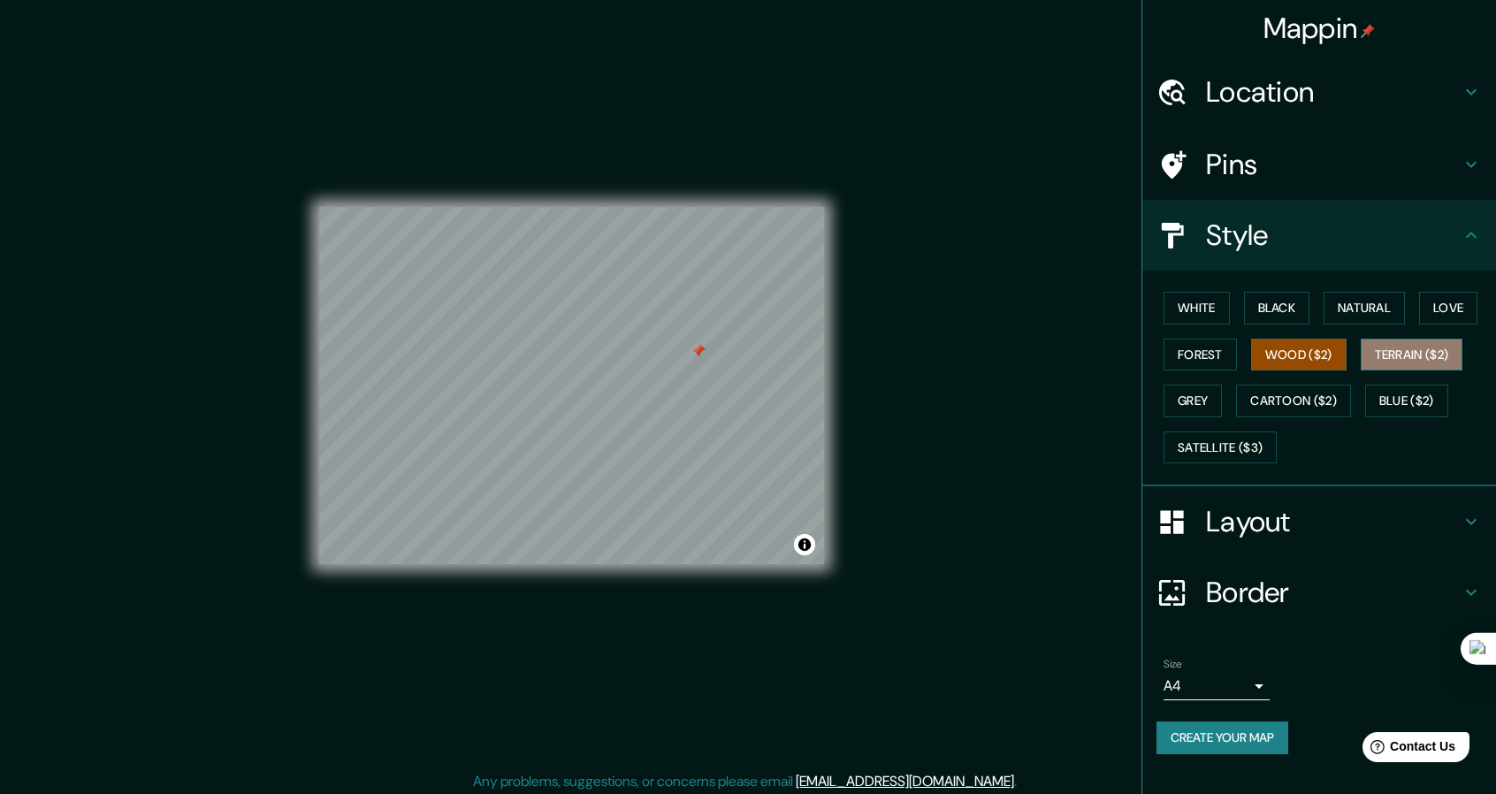
click at [1429, 349] on button "Terrain ($2)" at bounding box center [1412, 355] width 103 height 33
click at [1292, 355] on button "Wood ($2)" at bounding box center [1298, 355] width 95 height 33
click at [1217, 385] on button "Grey" at bounding box center [1193, 401] width 58 height 33
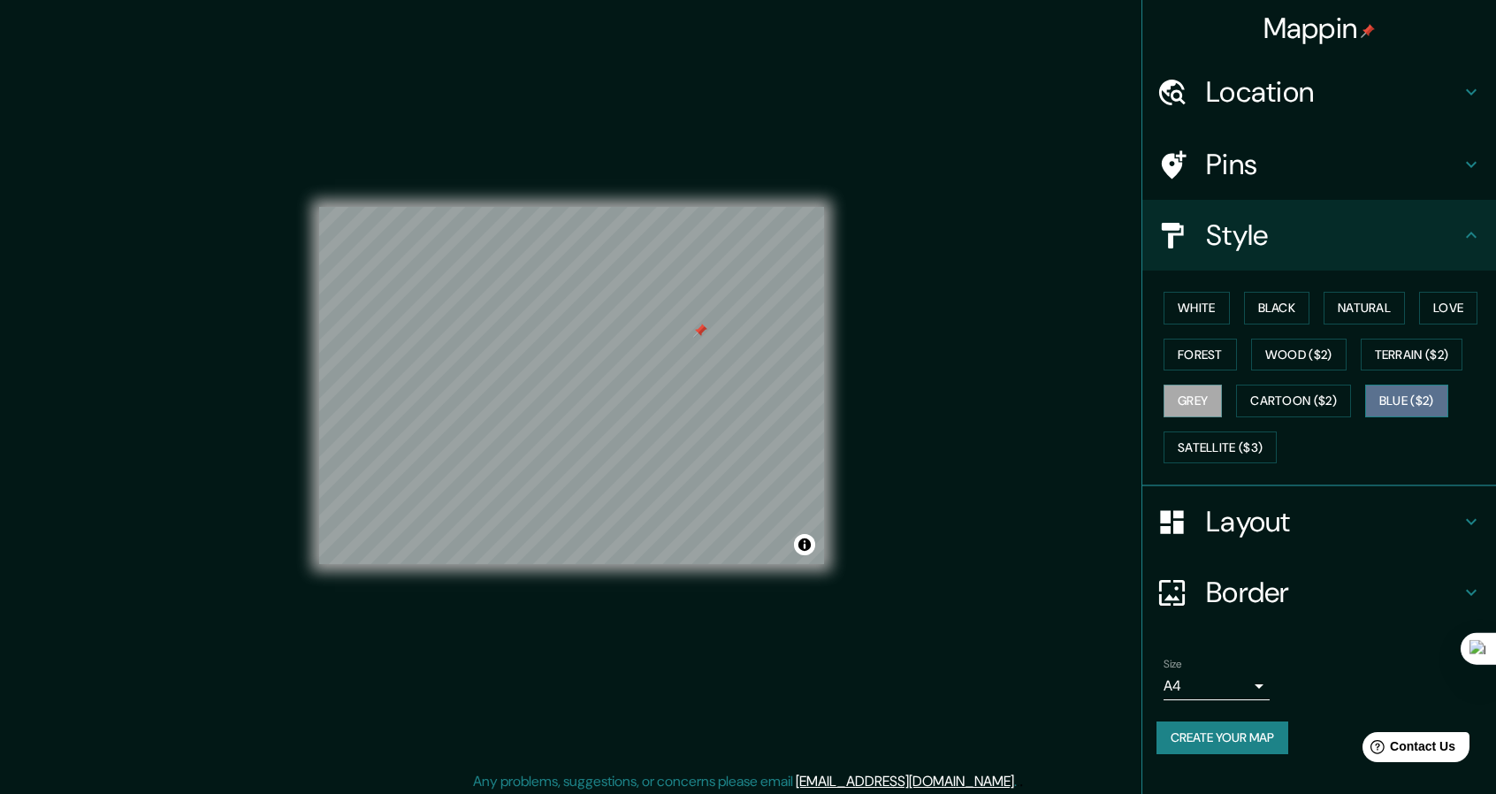
click at [1419, 399] on button "Blue ($2)" at bounding box center [1406, 401] width 83 height 33
click at [1264, 396] on button "Cartoon ($2)" at bounding box center [1293, 401] width 115 height 33
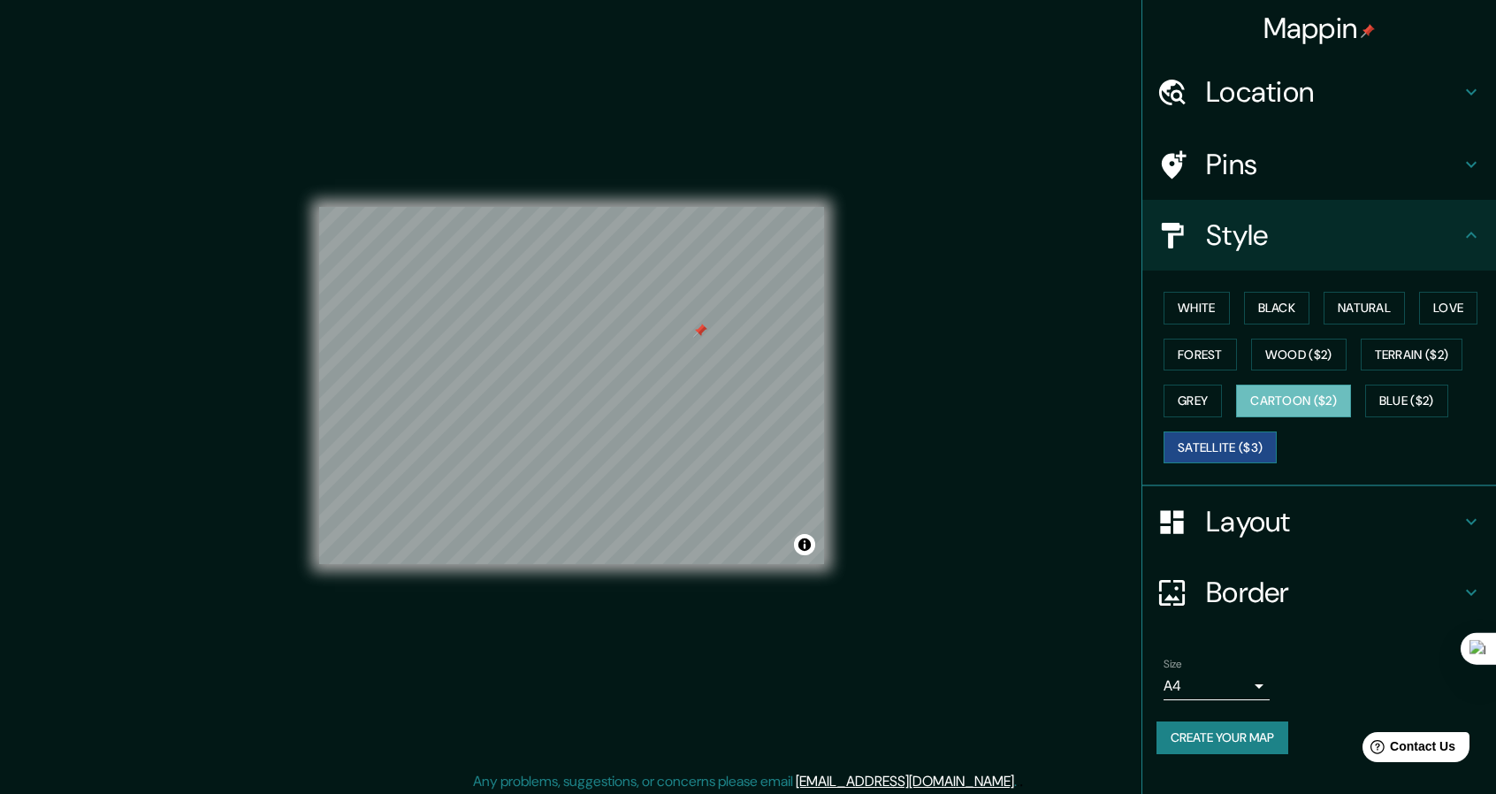
click at [1231, 451] on button "Satellite ($3)" at bounding box center [1220, 448] width 113 height 33
click at [1432, 405] on button "Blue ($2)" at bounding box center [1406, 401] width 83 height 33
